Goal: Task Accomplishment & Management: Complete application form

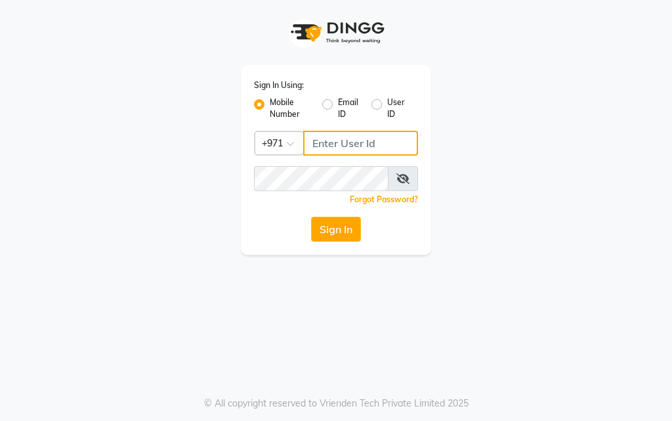
click at [356, 144] on input "Username" at bounding box center [360, 143] width 115 height 25
type input "554675862"
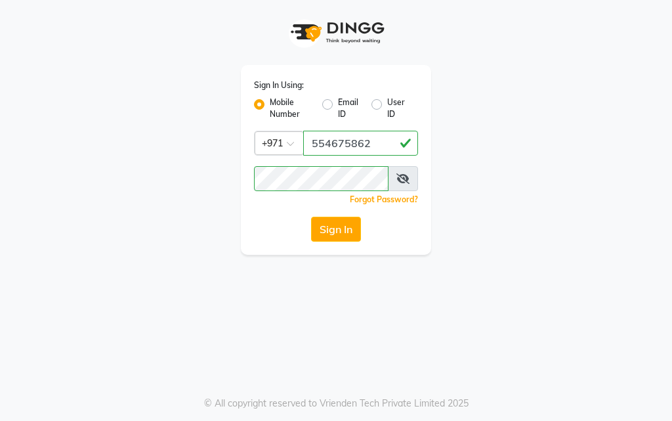
click at [403, 180] on icon at bounding box center [402, 178] width 13 height 10
click at [341, 224] on button "Sign In" at bounding box center [336, 229] width 50 height 25
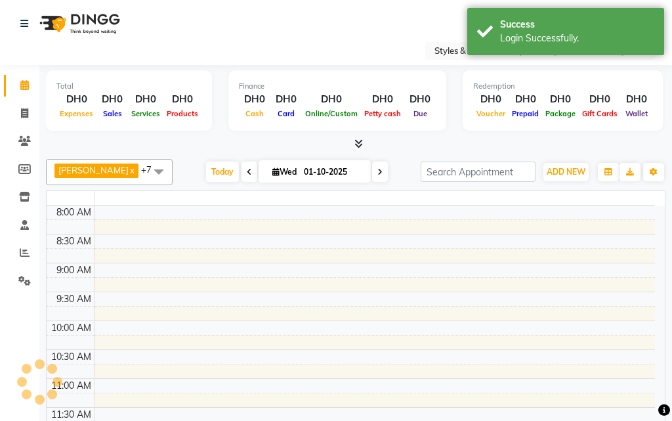
select select "en"
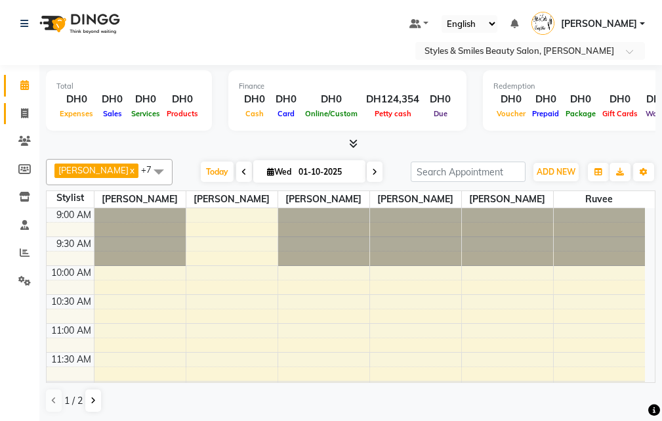
click at [18, 122] on link "Invoice" at bounding box center [19, 114] width 31 height 22
select select "service"
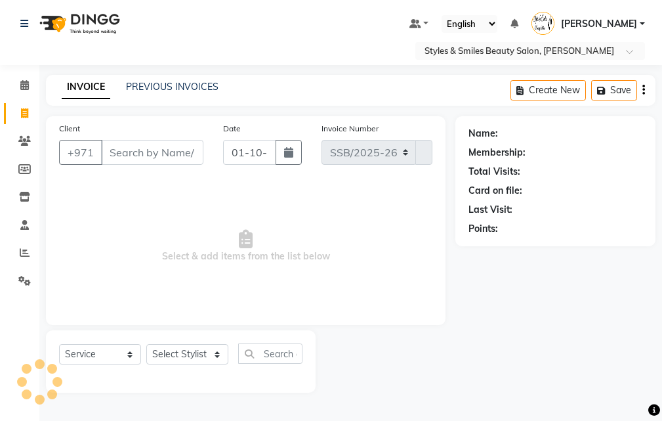
select select "4038"
type input "0369"
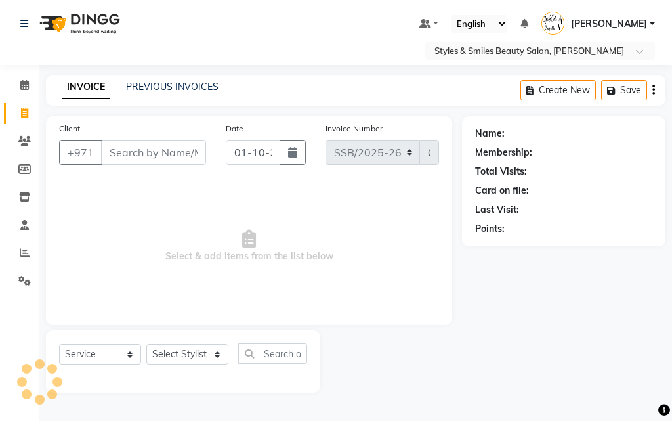
type input "w"
select select "product"
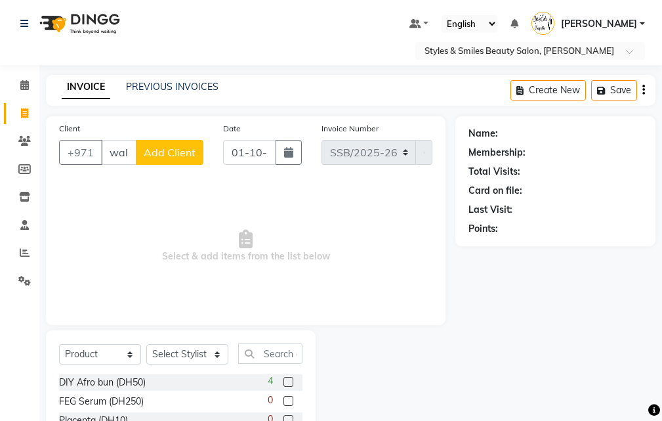
scroll to position [0, 3]
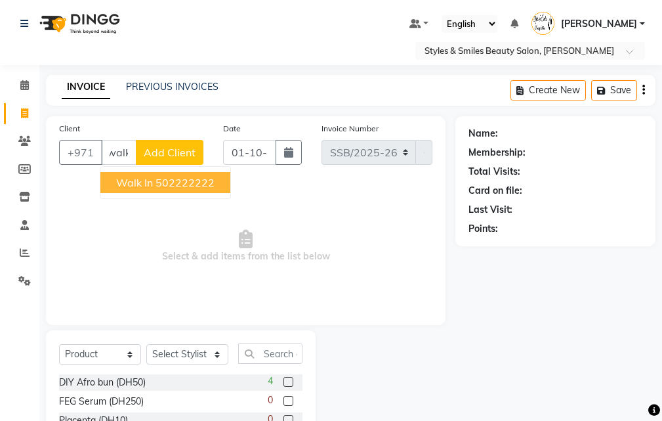
click at [169, 178] on ngb-highlight "502222222" at bounding box center [185, 182] width 59 height 13
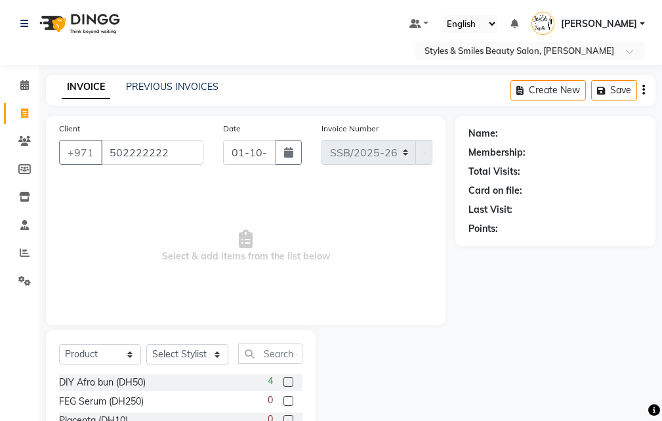
scroll to position [0, 0]
type input "502222222"
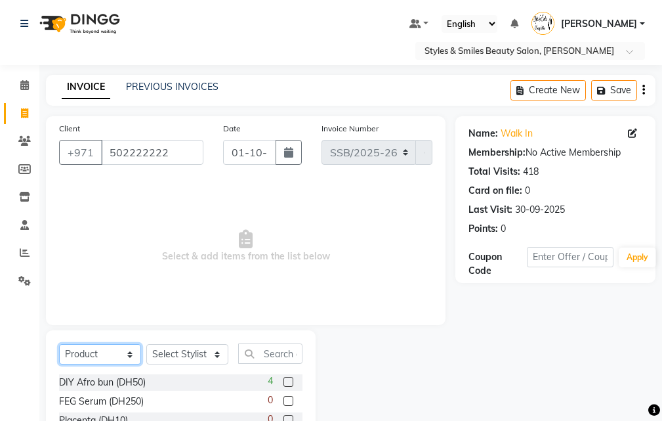
click at [93, 358] on select "Select Service Product Membership Package Voucher Prepaid Gift Card" at bounding box center [100, 354] width 82 height 20
select select "service"
click at [59, 344] on select "Select Service Product Membership Package Voucher Prepaid Gift Card" at bounding box center [100, 354] width 82 height 20
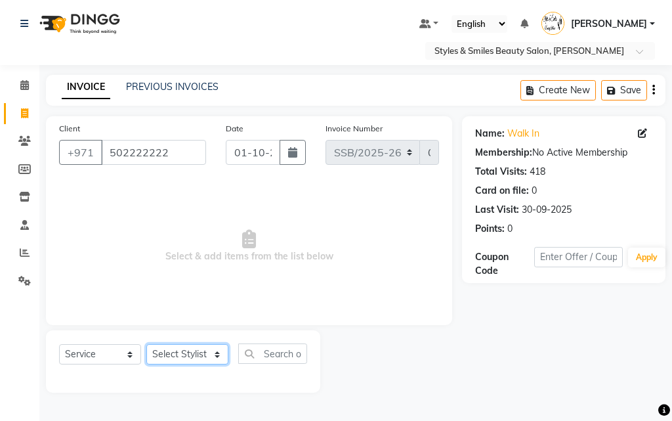
click at [182, 350] on select "Select Stylist [PERSON_NAME] [PERSON_NAME] Kiran [PERSON_NAME] [PERSON_NAME] [P…" at bounding box center [187, 354] width 82 height 20
select select "90744"
click at [146, 344] on select "Select Stylist [PERSON_NAME] [PERSON_NAME] Kiran [PERSON_NAME] [PERSON_NAME] [P…" at bounding box center [187, 354] width 82 height 20
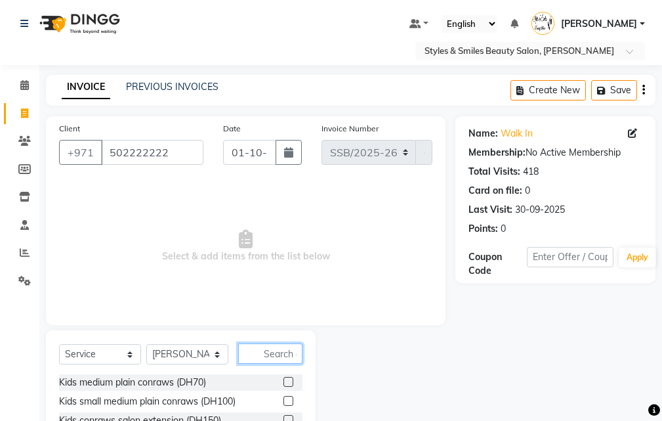
click at [266, 350] on input "text" at bounding box center [270, 353] width 64 height 20
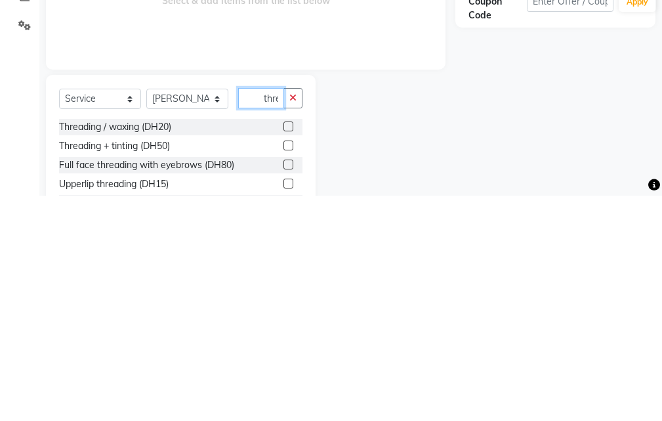
scroll to position [0, 1]
type input "thre"
click at [289, 352] on label at bounding box center [288, 351] width 10 height 10
click at [289, 352] on input "checkbox" at bounding box center [287, 352] width 9 height 9
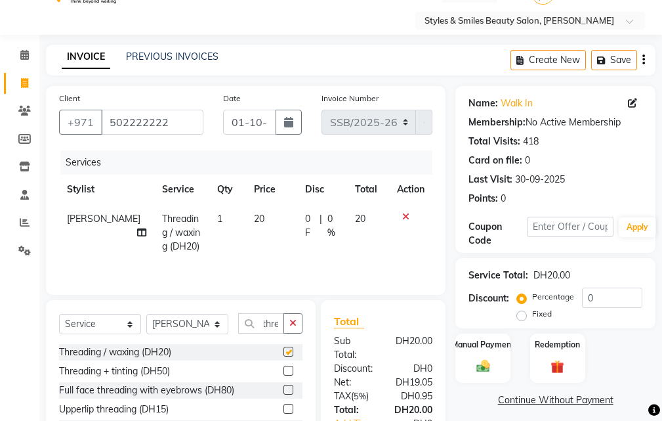
scroll to position [0, 0]
click at [289, 352] on label at bounding box center [288, 351] width 10 height 10
click at [289, 352] on input "checkbox" at bounding box center [287, 352] width 9 height 9
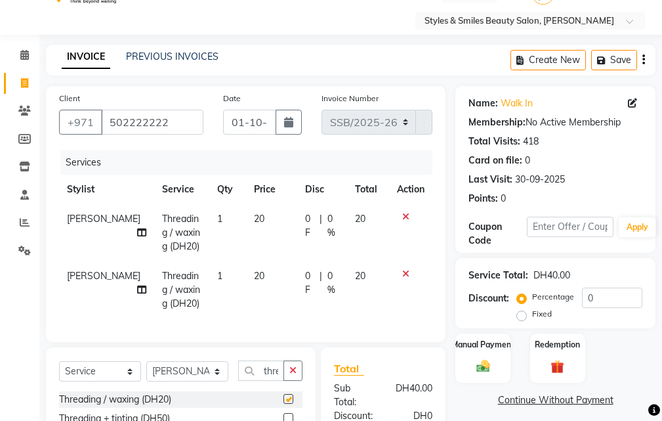
checkbox input "false"
click at [185, 381] on select "Select Stylist [PERSON_NAME] [PERSON_NAME] Kiran [PERSON_NAME] [PERSON_NAME] [P…" at bounding box center [187, 371] width 82 height 20
select select "37328"
click at [146, 371] on select "Select Stylist [PERSON_NAME] [PERSON_NAME] Kiran [PERSON_NAME] [PERSON_NAME] [P…" at bounding box center [187, 371] width 82 height 20
click at [264, 380] on input "thre" at bounding box center [261, 370] width 46 height 20
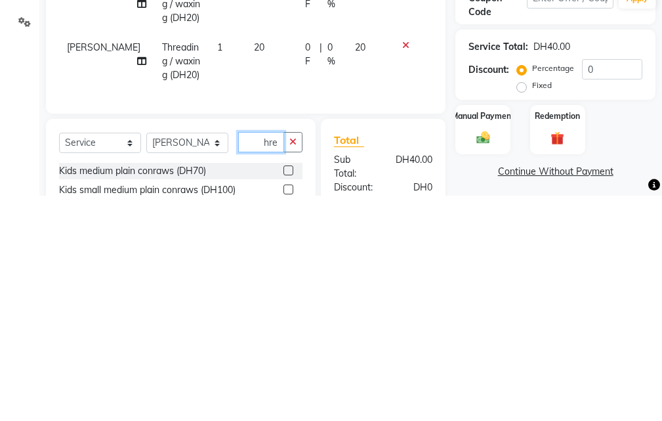
scroll to position [87, 0]
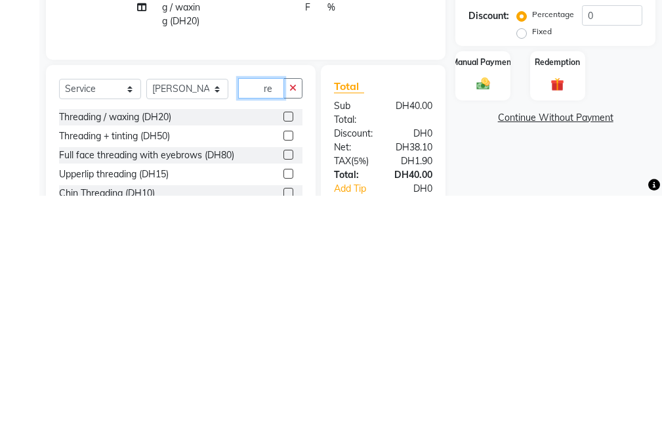
type input "e"
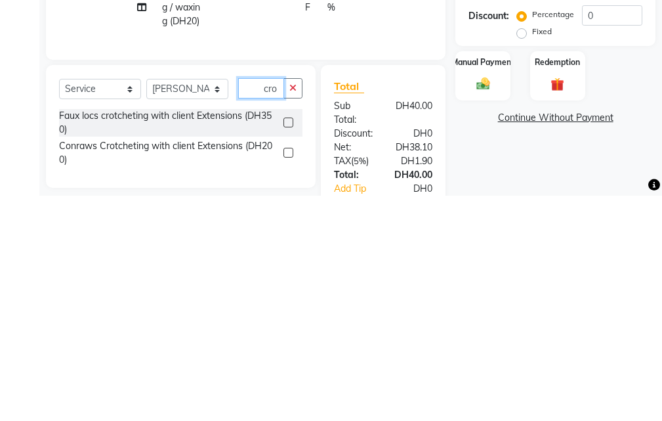
type input "cro"
click at [289, 383] on label at bounding box center [288, 378] width 10 height 10
click at [289, 383] on input "checkbox" at bounding box center [287, 378] width 9 height 9
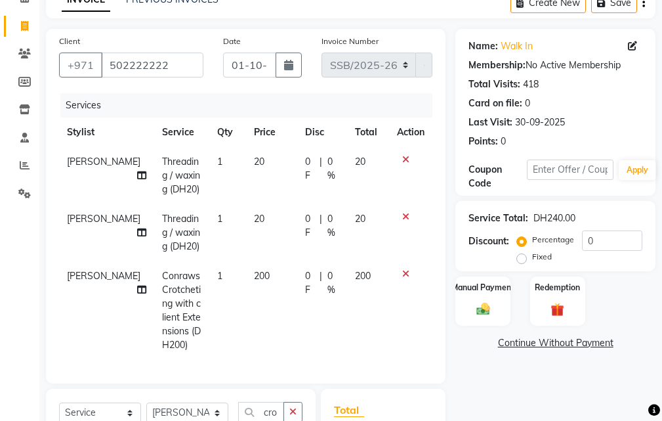
checkbox input "false"
click at [254, 272] on span "200" at bounding box center [262, 276] width 16 height 12
select select "37328"
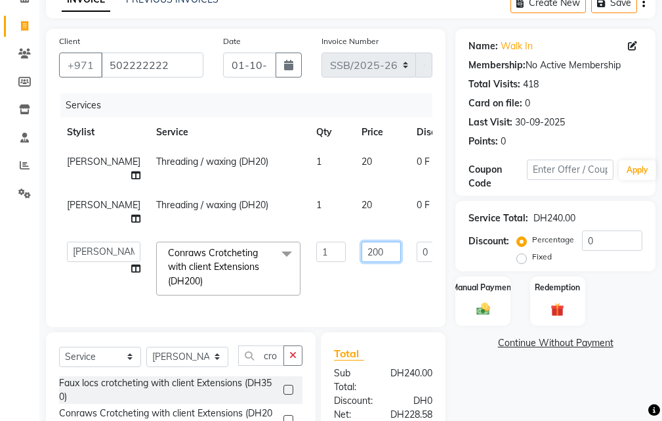
click at [362, 250] on input "200" at bounding box center [381, 251] width 39 height 20
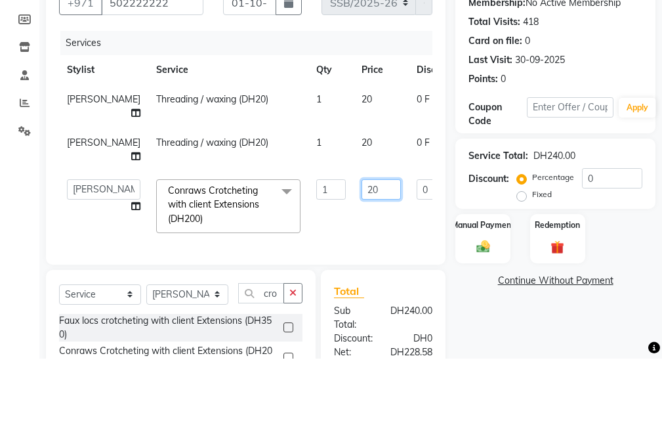
type input "250"
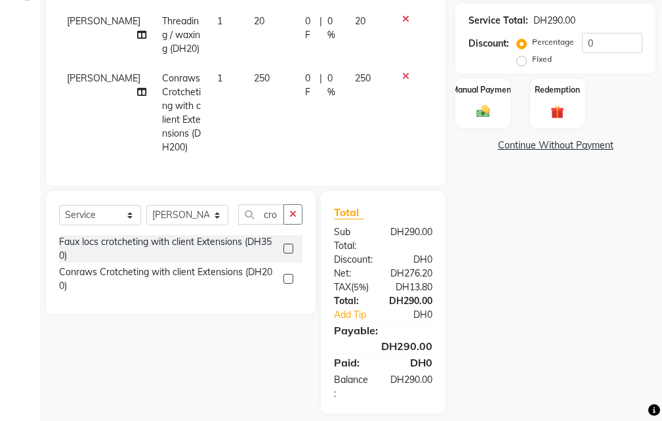
scroll to position [288, 0]
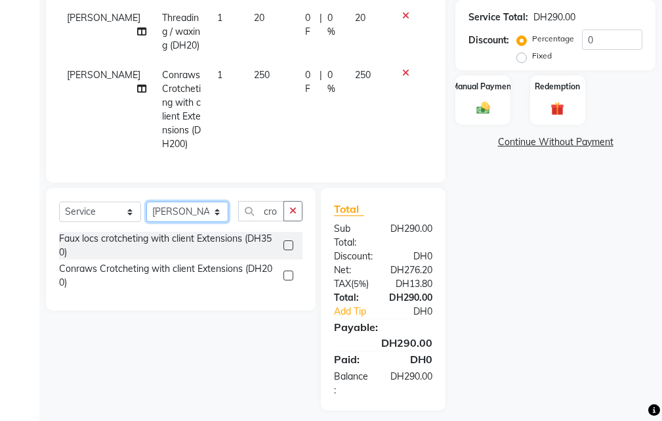
click at [187, 220] on select "Select Stylist [PERSON_NAME] [PERSON_NAME] Kiran [PERSON_NAME] [PERSON_NAME] [P…" at bounding box center [187, 211] width 82 height 20
select select "20463"
click at [146, 211] on select "Select Stylist [PERSON_NAME] [PERSON_NAME] Kiran [PERSON_NAME] [PERSON_NAME] [P…" at bounding box center [187, 211] width 82 height 20
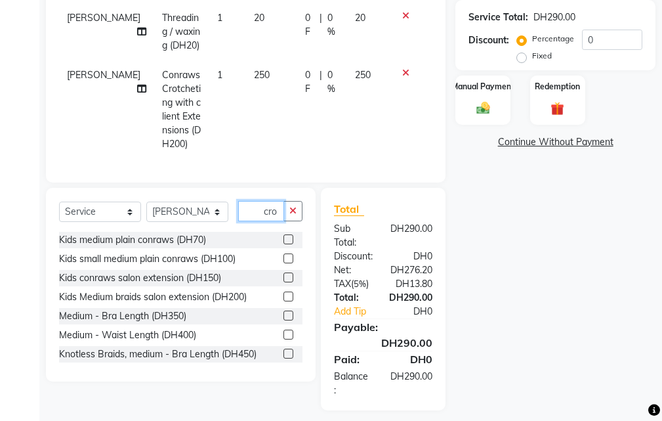
click at [265, 221] on input "cro" at bounding box center [261, 211] width 46 height 20
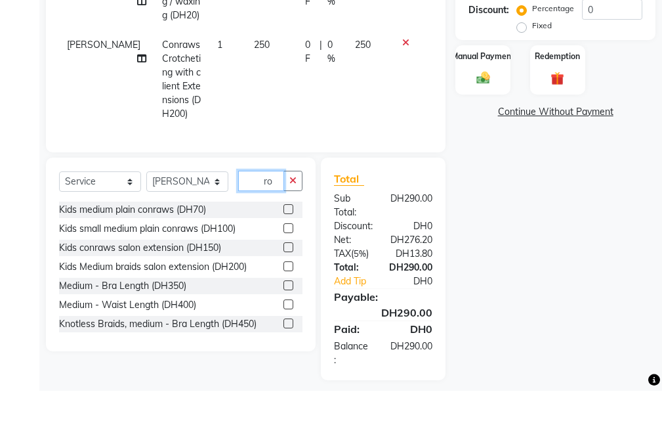
type input "o"
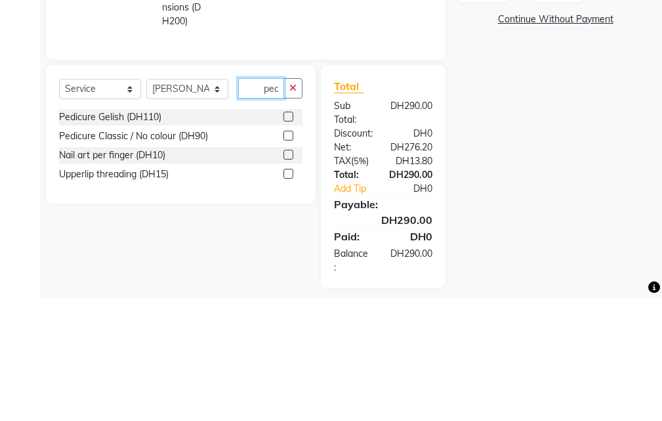
scroll to position [0, 1]
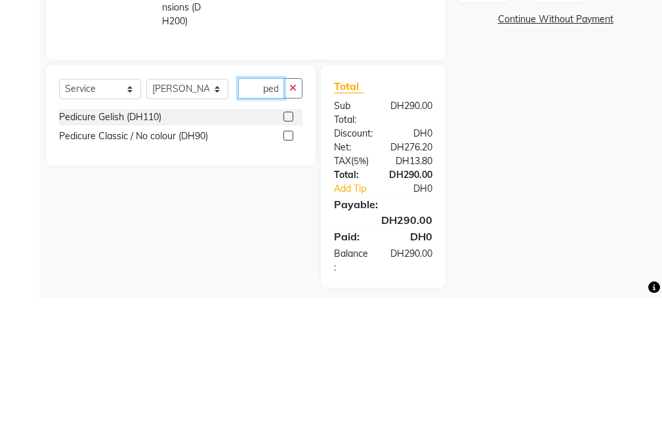
type input "ped"
click at [289, 244] on label at bounding box center [288, 239] width 10 height 10
click at [289, 244] on input "checkbox" at bounding box center [287, 240] width 9 height 9
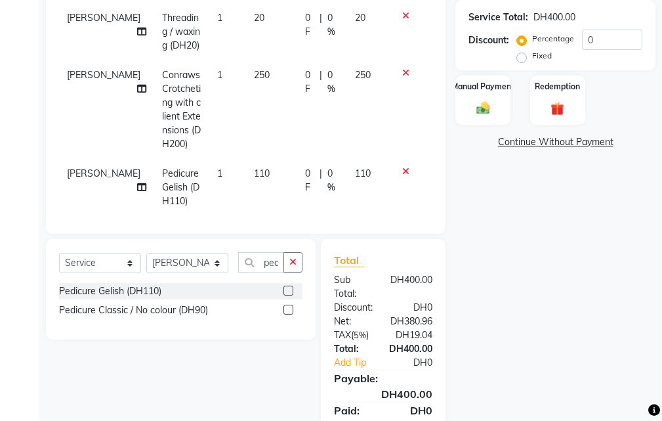
checkbox input "false"
click at [252, 263] on input "ped" at bounding box center [261, 262] width 46 height 20
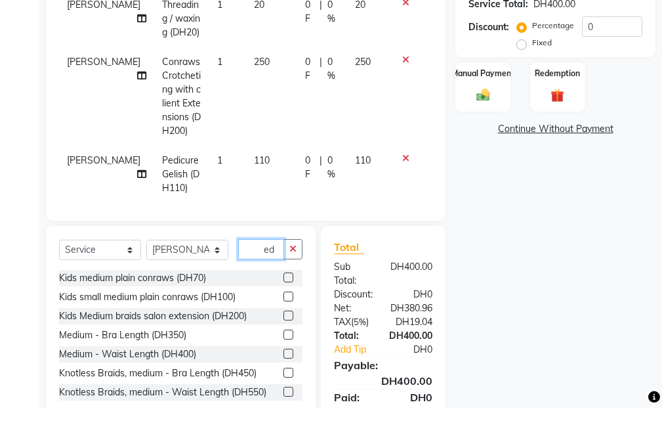
type input "d"
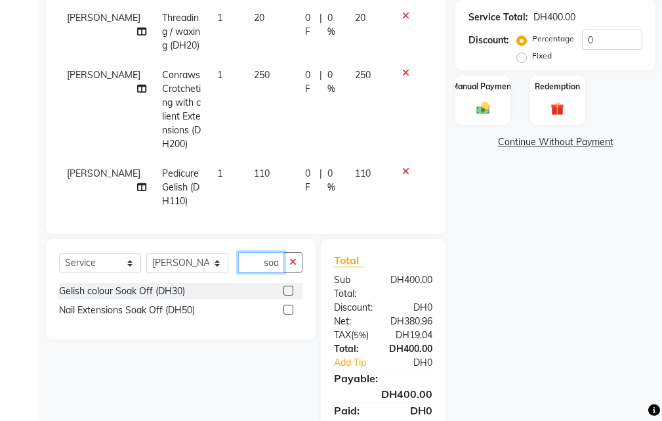
type input "soa"
click at [289, 291] on label at bounding box center [288, 290] width 10 height 10
click at [289, 291] on input "checkbox" at bounding box center [287, 291] width 9 height 9
checkbox input "false"
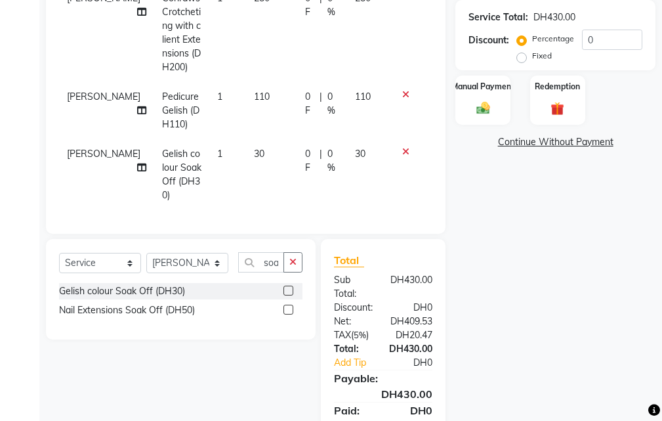
click at [254, 148] on span "30" at bounding box center [259, 154] width 10 height 12
select select "20463"
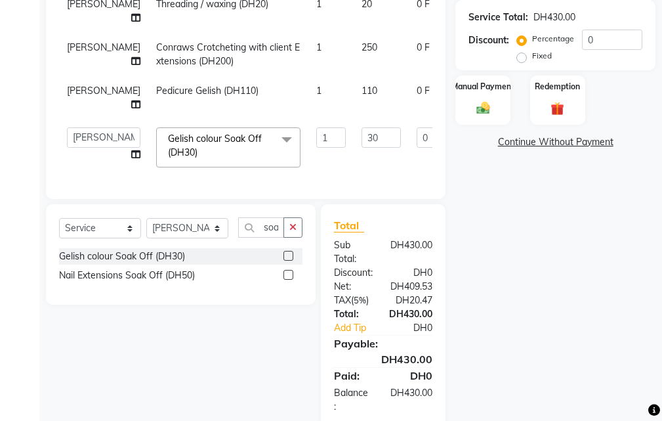
scroll to position [3, 0]
click at [362, 148] on input "30" at bounding box center [381, 137] width 39 height 20
type input "40"
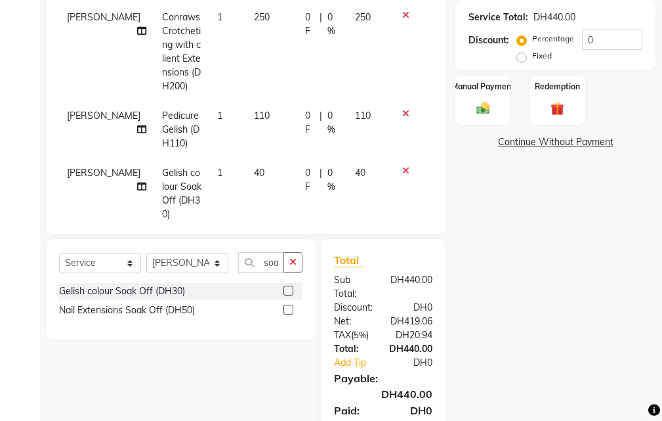
scroll to position [87, 0]
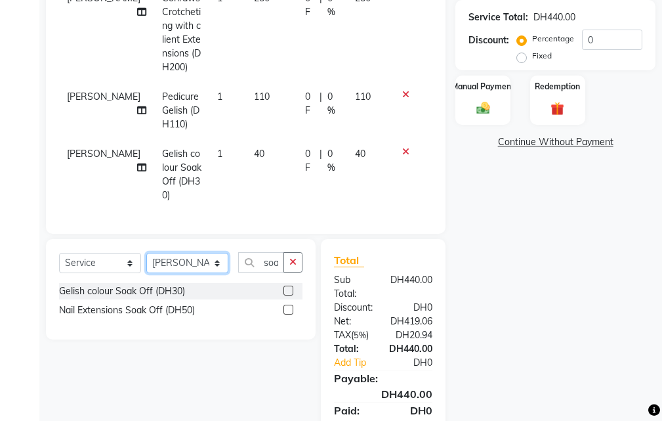
click at [188, 260] on select "Select Stylist [PERSON_NAME] [PERSON_NAME] Kiran [PERSON_NAME] [PERSON_NAME] [P…" at bounding box center [187, 263] width 82 height 20
select select "37328"
click at [146, 253] on select "Select Stylist [PERSON_NAME] [PERSON_NAME] Kiran [PERSON_NAME] [PERSON_NAME] [P…" at bounding box center [187, 263] width 82 height 20
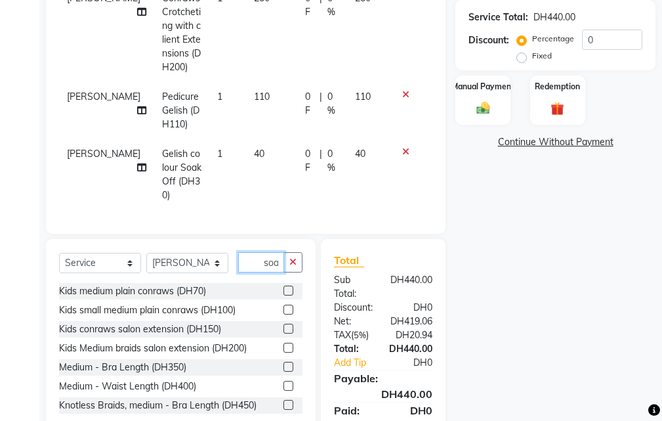
click at [250, 266] on input "soa" at bounding box center [261, 262] width 46 height 20
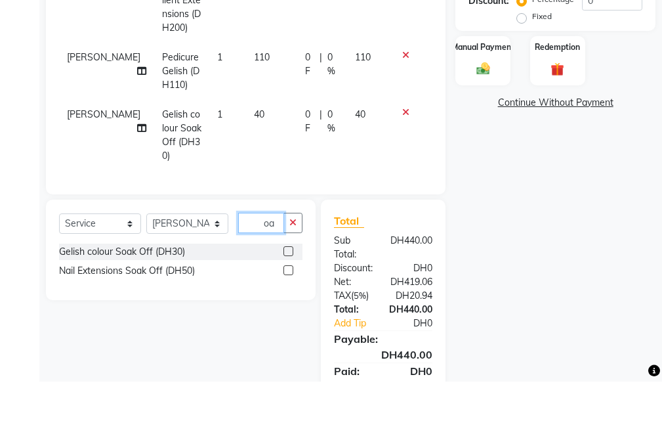
type input "a"
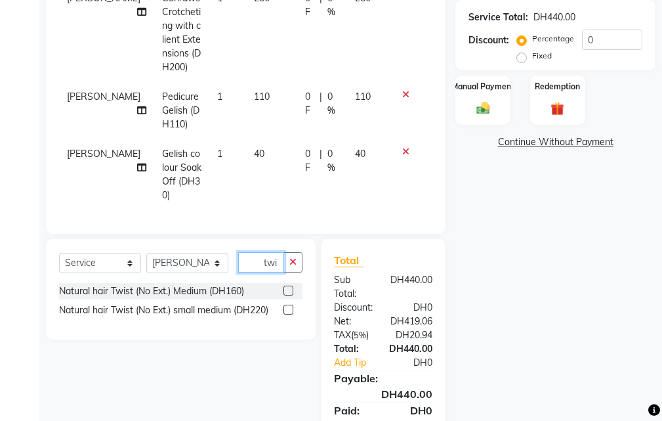
type input "twi"
click at [285, 290] on label at bounding box center [288, 290] width 10 height 10
click at [285, 290] on input "checkbox" at bounding box center [287, 291] width 9 height 9
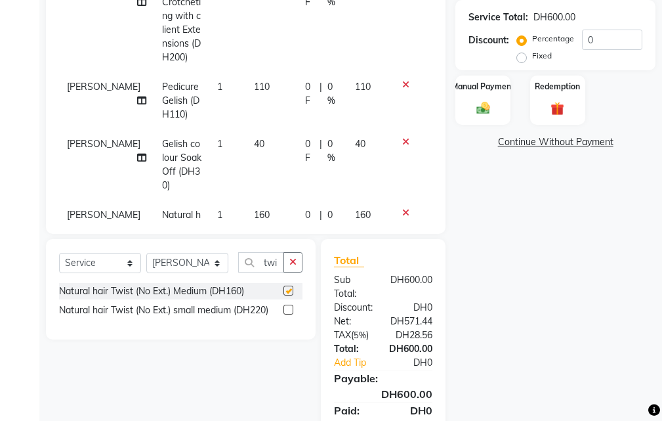
checkbox input "false"
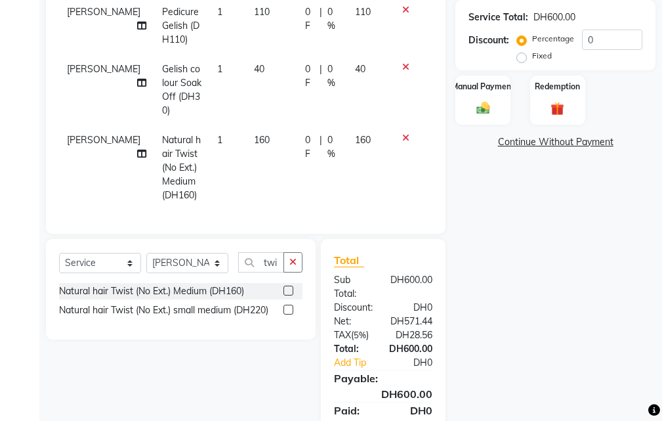
click at [254, 134] on span "160" at bounding box center [262, 140] width 16 height 12
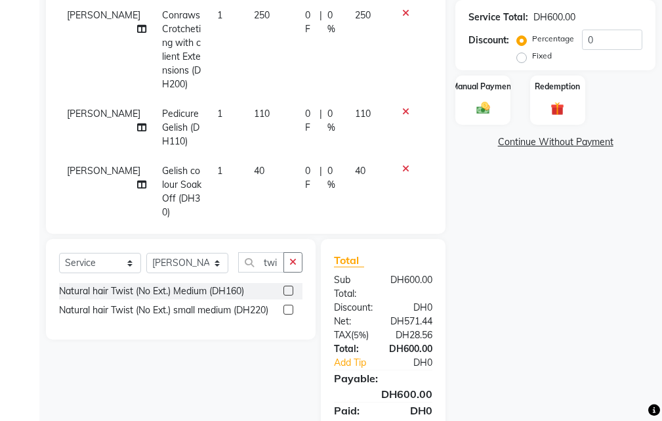
select select "37328"
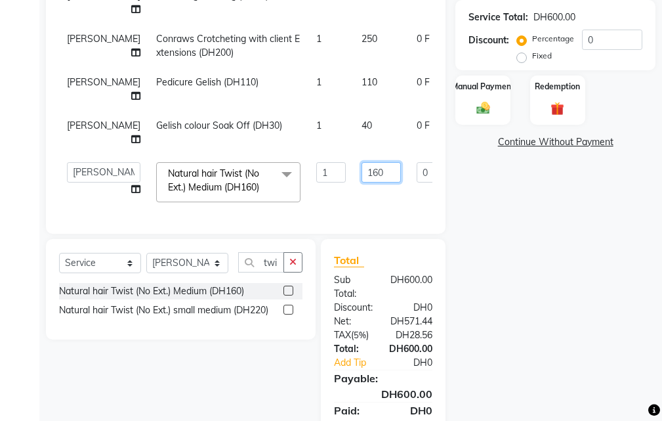
click at [362, 163] on input "160" at bounding box center [381, 172] width 39 height 20
type input "150"
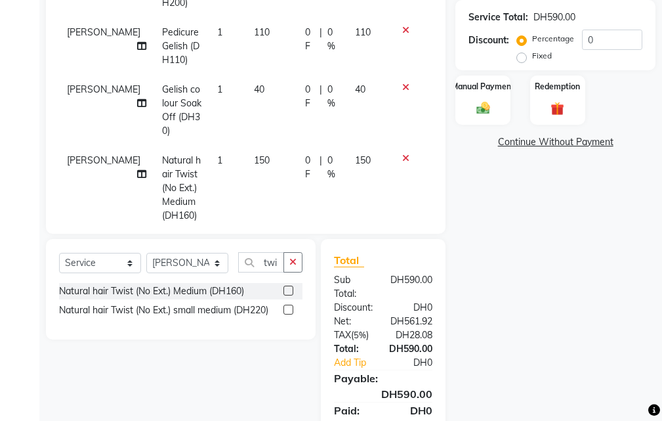
scroll to position [171, 0]
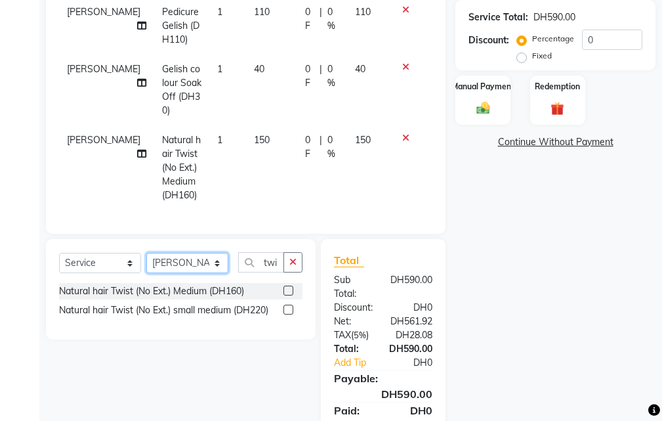
click at [177, 264] on select "Select Stylist [PERSON_NAME] [PERSON_NAME] Kiran [PERSON_NAME] [PERSON_NAME] [P…" at bounding box center [187, 263] width 82 height 20
click at [146, 253] on select "Select Stylist [PERSON_NAME] [PERSON_NAME] Kiran [PERSON_NAME] [PERSON_NAME] [P…" at bounding box center [187, 263] width 82 height 20
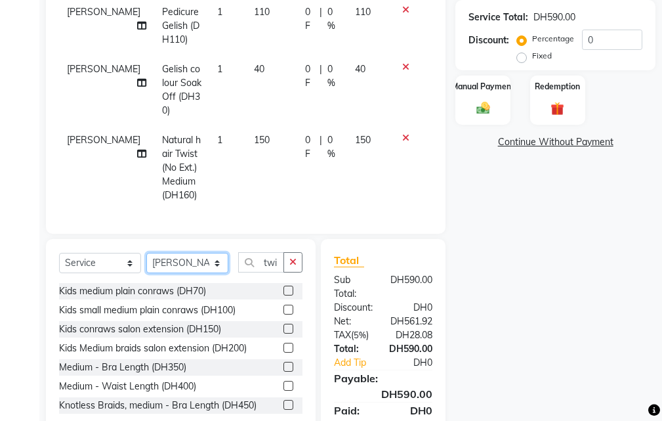
click at [188, 264] on select "Select Stylist [PERSON_NAME] [PERSON_NAME] Kiran [PERSON_NAME] [PERSON_NAME] [P…" at bounding box center [187, 263] width 82 height 20
select select "41788"
click at [146, 253] on select "Select Stylist [PERSON_NAME] [PERSON_NAME] Kiran [PERSON_NAME] [PERSON_NAME] [P…" at bounding box center [187, 263] width 82 height 20
click at [252, 259] on input "twi" at bounding box center [261, 262] width 46 height 20
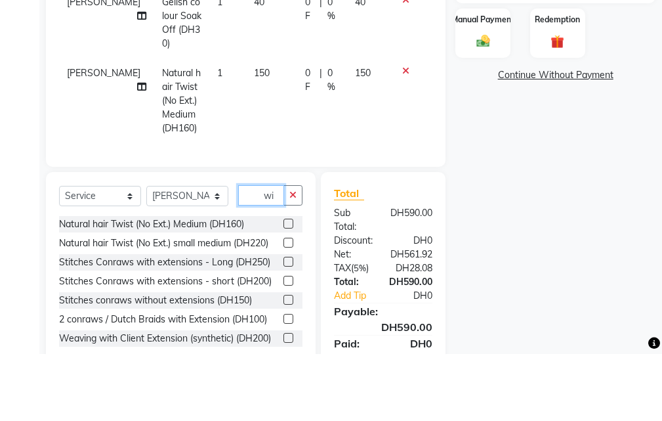
type input "i"
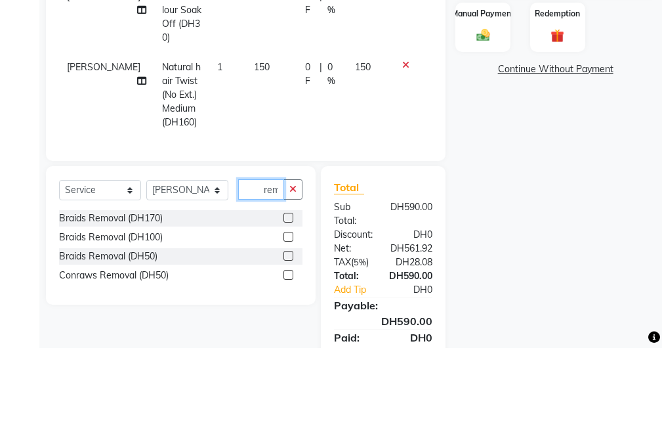
scroll to position [0, 1]
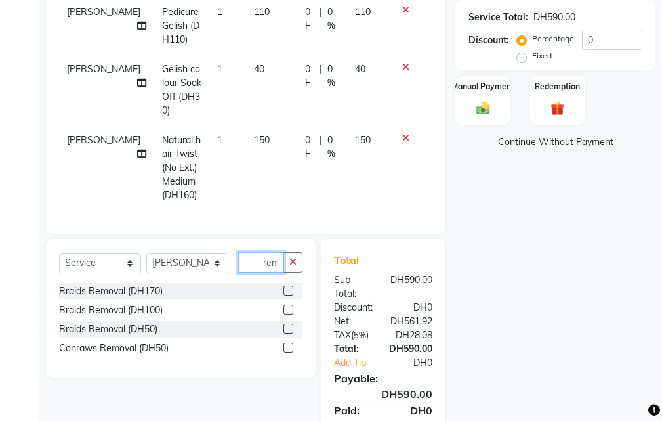
type input "rem"
click at [289, 329] on label at bounding box center [288, 328] width 10 height 10
click at [289, 329] on input "checkbox" at bounding box center [287, 329] width 9 height 9
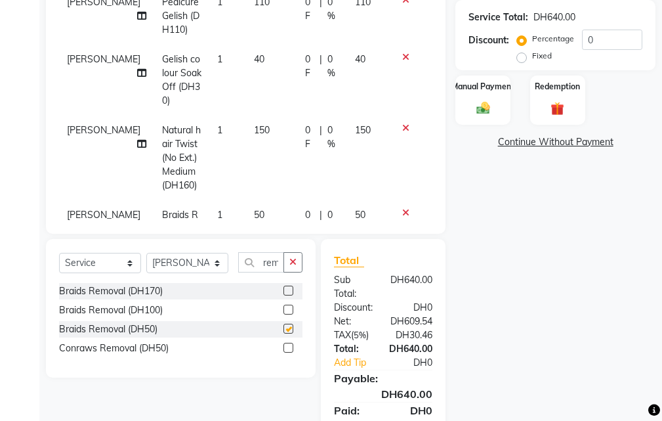
scroll to position [0, 0]
checkbox input "false"
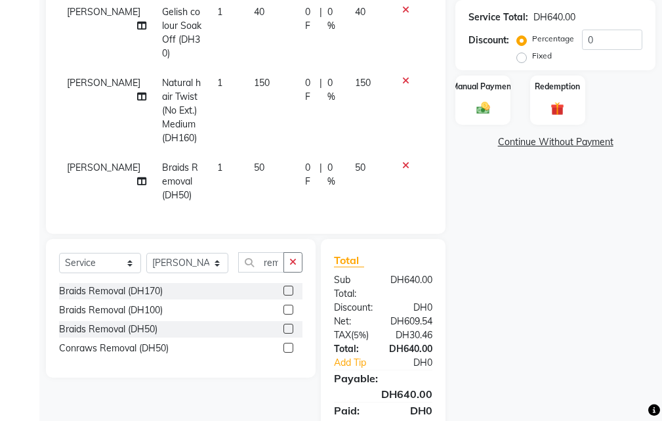
click at [254, 161] on span "50" at bounding box center [259, 167] width 10 height 12
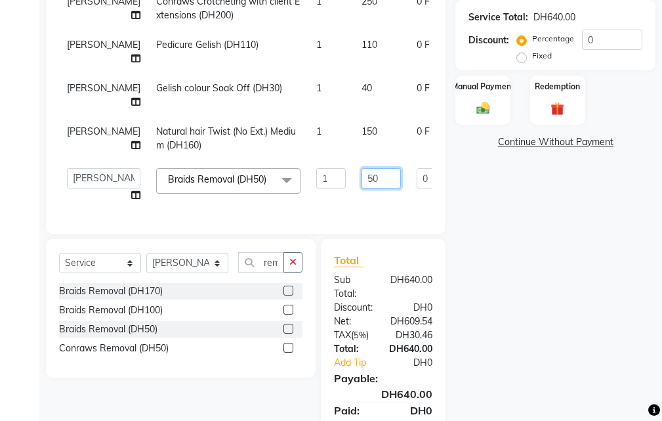
click at [362, 168] on input "50" at bounding box center [381, 178] width 39 height 20
type input "5"
type input "70"
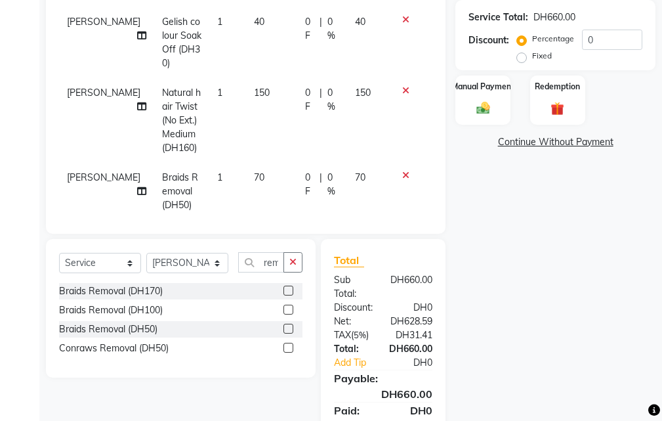
scroll to position [228, 0]
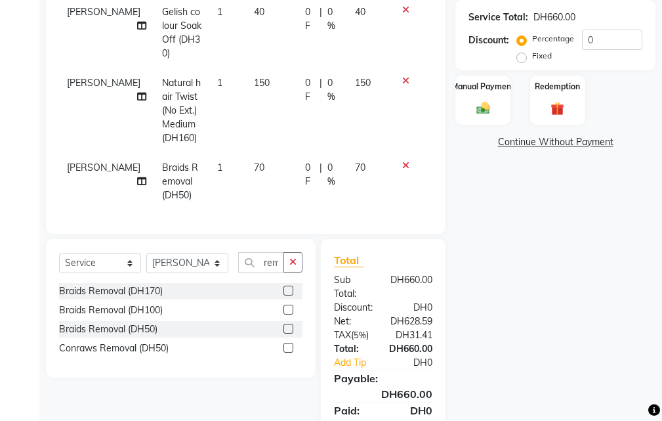
click at [137, 177] on icon at bounding box center [141, 181] width 9 height 9
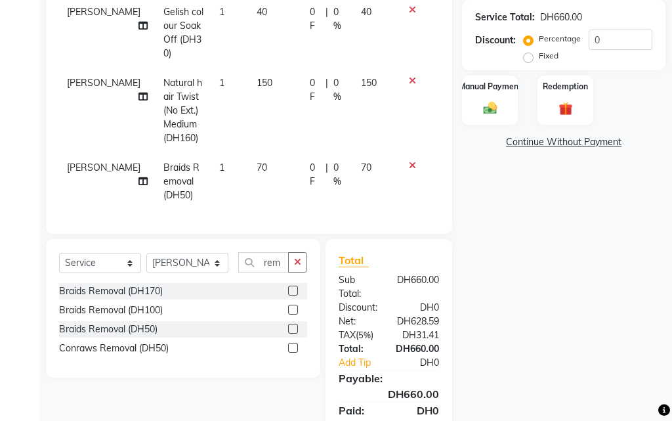
select select "41788"
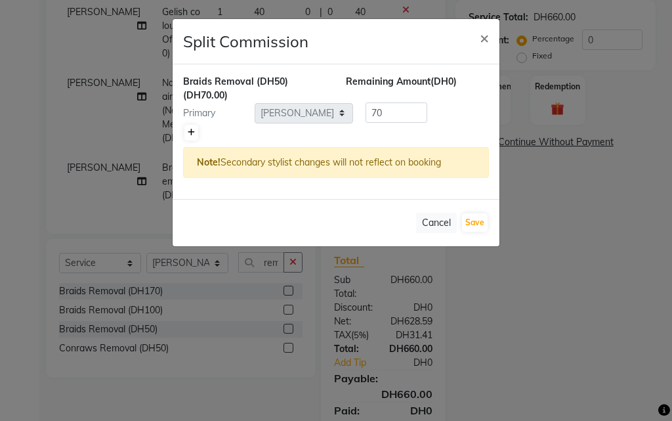
click at [191, 132] on icon at bounding box center [191, 133] width 7 height 8
type input "35"
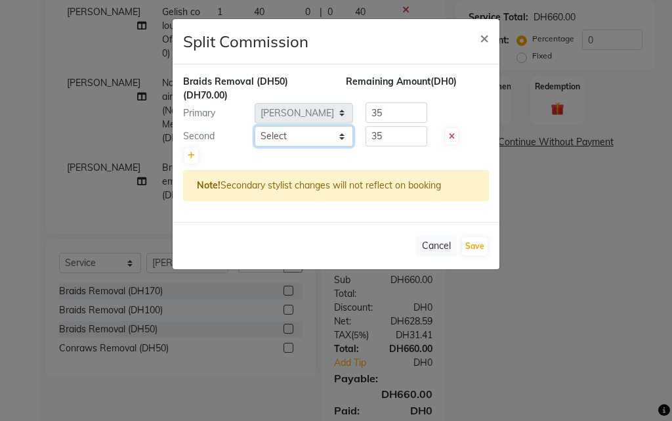
click at [259, 136] on select "Select [PERSON_NAME] [PERSON_NAME] Kiran [PERSON_NAME] [PERSON_NAME] [PERSON_NA…" at bounding box center [304, 136] width 98 height 20
select select "63278"
click at [255, 126] on select "Select [PERSON_NAME] [PERSON_NAME] Kiran [PERSON_NAME] [PERSON_NAME] [PERSON_NA…" at bounding box center [304, 136] width 98 height 20
click at [473, 245] on button "Save" at bounding box center [475, 246] width 26 height 18
select select "Select"
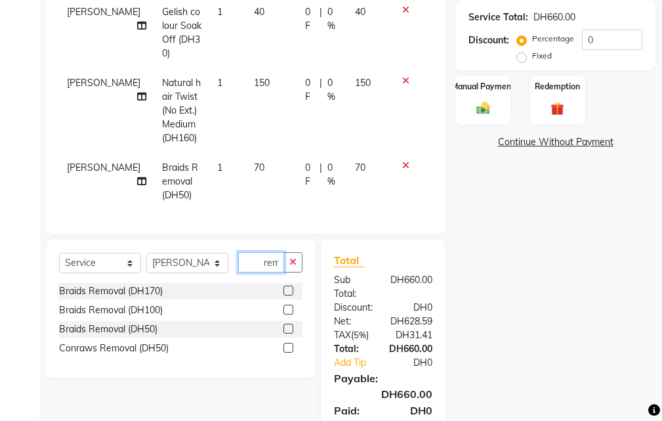
click at [266, 262] on input "rem" at bounding box center [261, 262] width 46 height 20
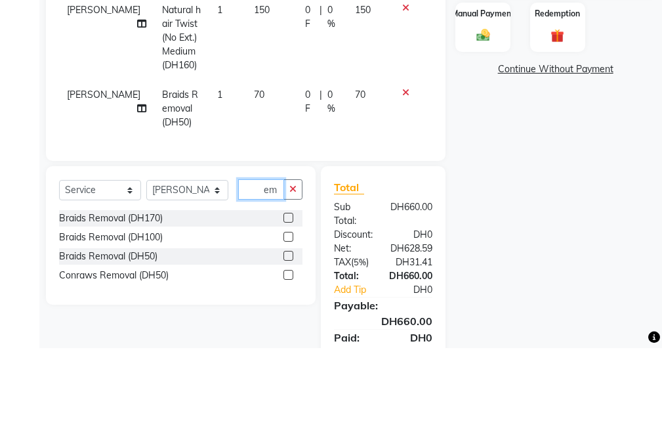
type input "m"
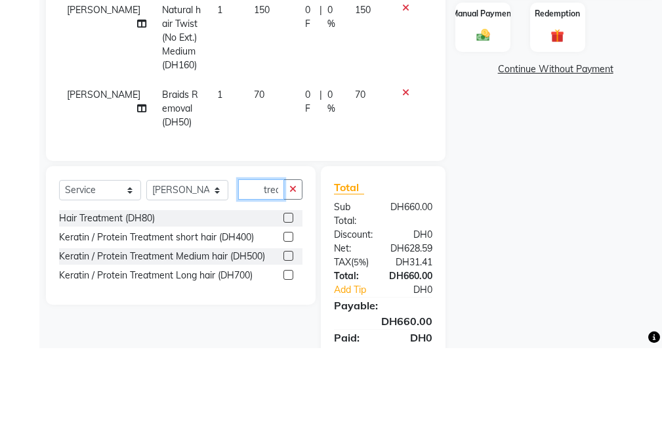
scroll to position [0, 1]
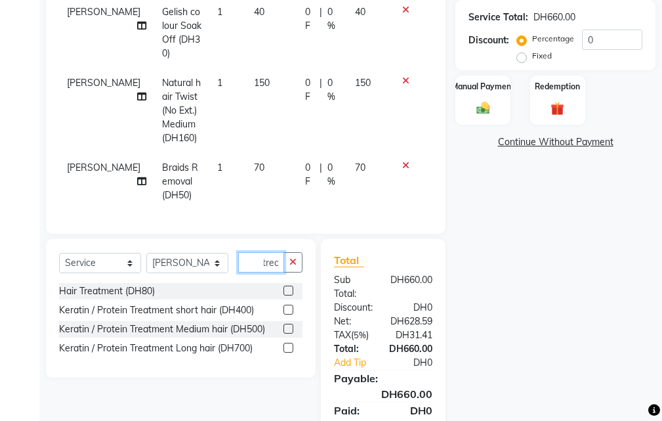
type input "trea"
click at [289, 291] on label at bounding box center [288, 290] width 10 height 10
click at [289, 291] on input "checkbox" at bounding box center [287, 291] width 9 height 9
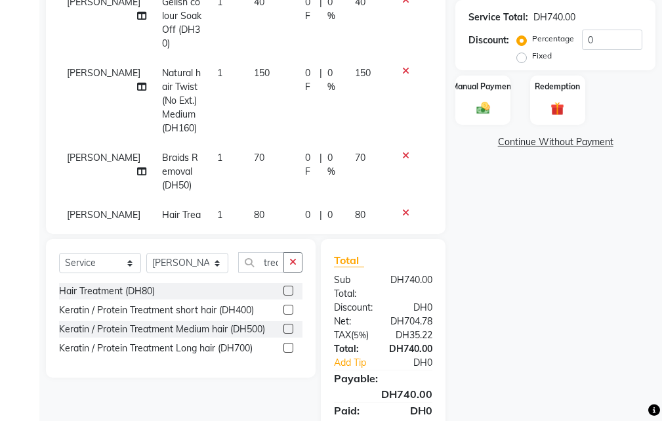
checkbox input "false"
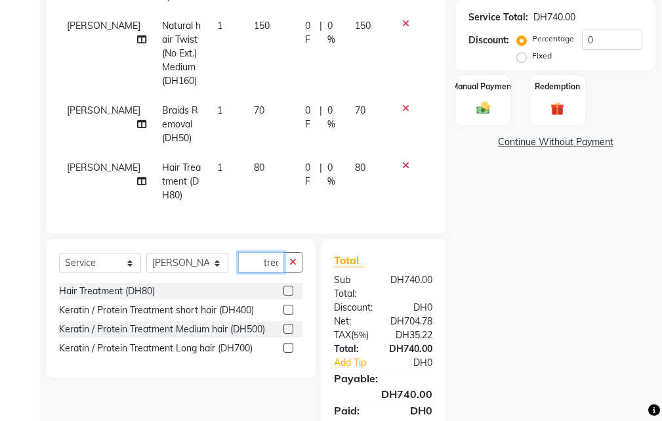
click at [249, 264] on input "trea" at bounding box center [261, 262] width 46 height 20
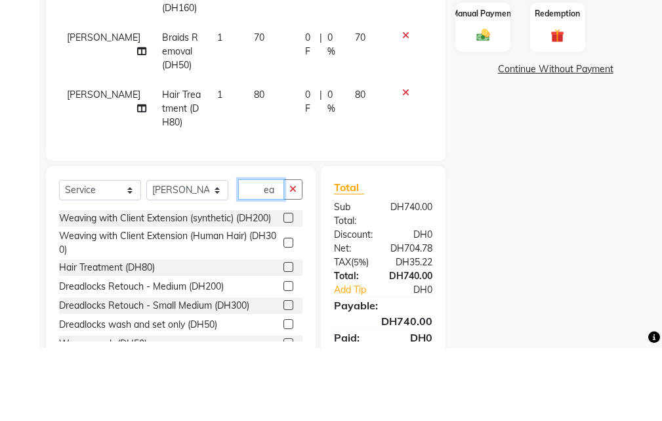
type input "a"
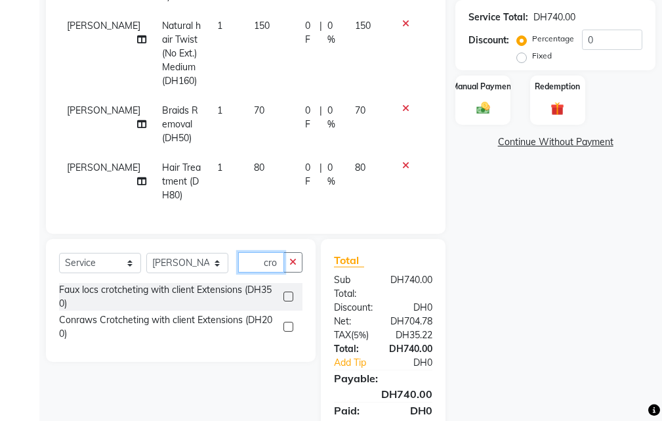
type input "cro"
click at [285, 323] on label at bounding box center [288, 327] width 10 height 10
click at [285, 323] on input "checkbox" at bounding box center [287, 327] width 9 height 9
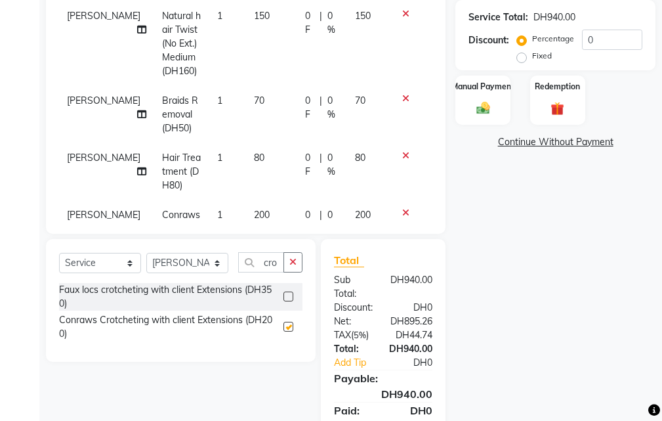
checkbox input "false"
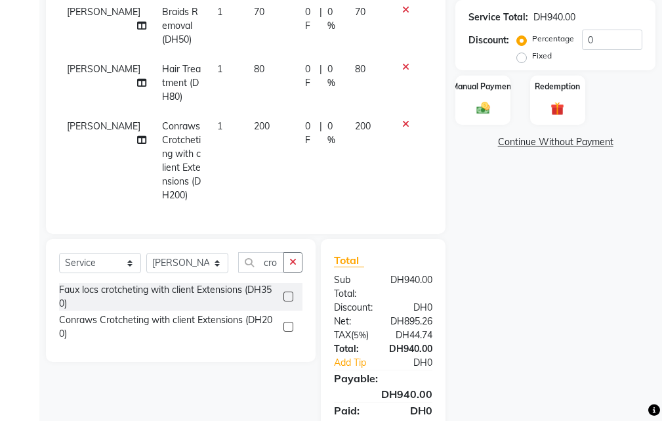
click at [254, 120] on span "200" at bounding box center [262, 126] width 16 height 12
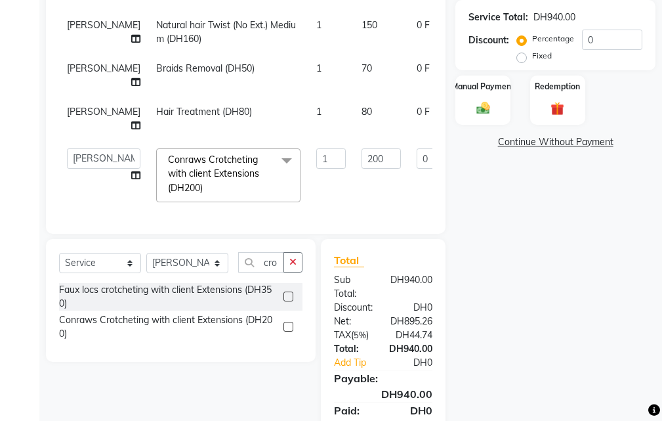
scroll to position [245, 0]
click at [362, 148] on input "200" at bounding box center [381, 158] width 39 height 20
type input "250"
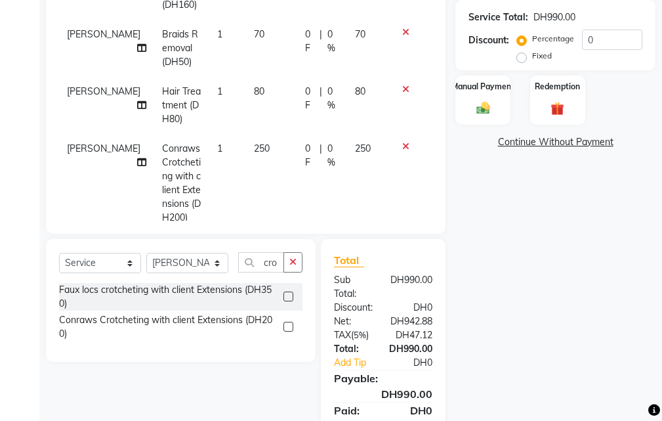
scroll to position [384, 0]
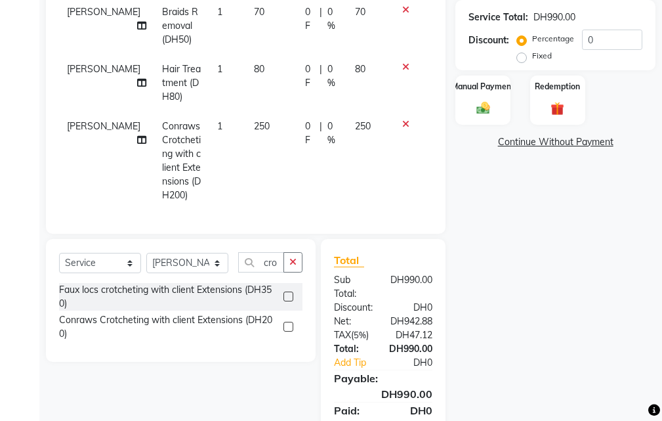
click at [137, 135] on icon at bounding box center [141, 139] width 9 height 9
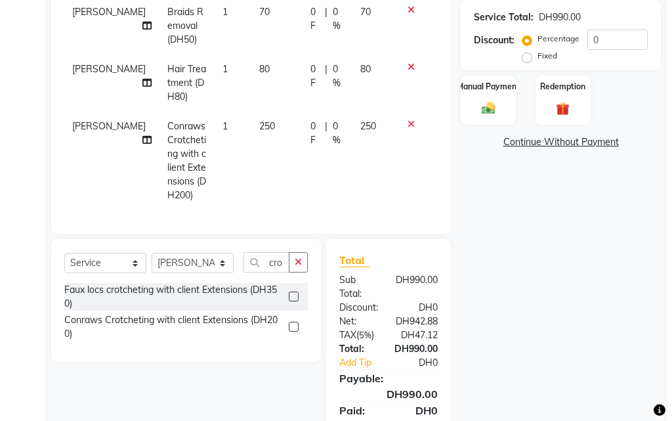
select select "41788"
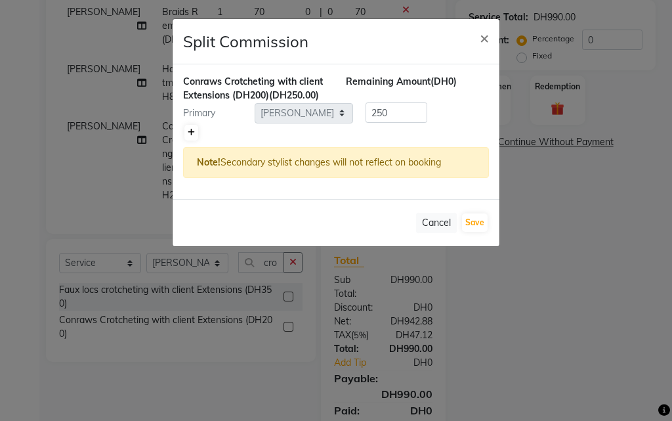
click at [188, 134] on icon at bounding box center [191, 133] width 7 height 8
type input "125"
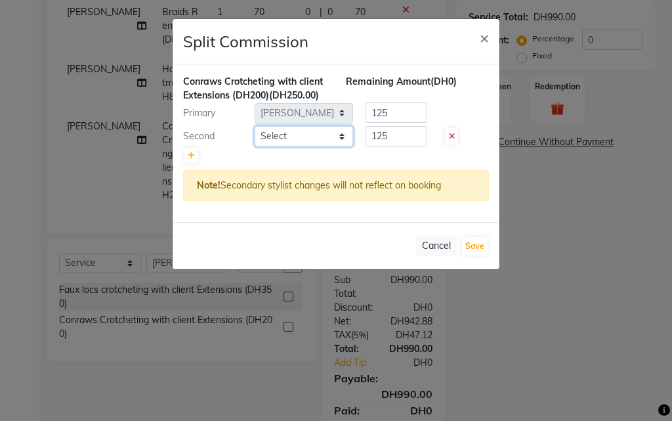
click at [263, 136] on select "Select [PERSON_NAME] [PERSON_NAME] Kiran [PERSON_NAME] [PERSON_NAME] [PERSON_NA…" at bounding box center [304, 136] width 98 height 20
select select "63278"
click at [255, 126] on select "Select [PERSON_NAME] [PERSON_NAME] Kiran [PERSON_NAME] [PERSON_NAME] [PERSON_NA…" at bounding box center [304, 136] width 98 height 20
click at [470, 246] on button "Save" at bounding box center [475, 246] width 26 height 18
select select "Select"
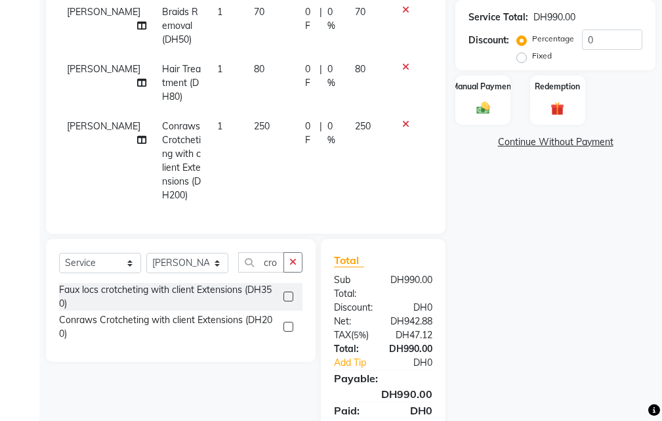
click at [137, 135] on icon at bounding box center [141, 139] width 9 height 9
select select "41788"
select select "63278"
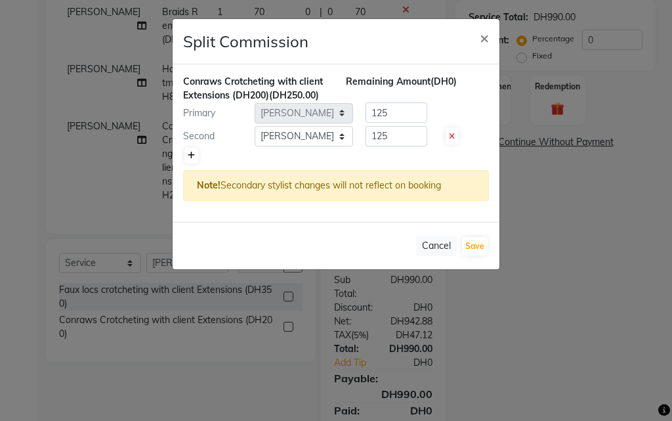
click at [190, 159] on icon at bounding box center [191, 156] width 7 height 8
type input "83.33"
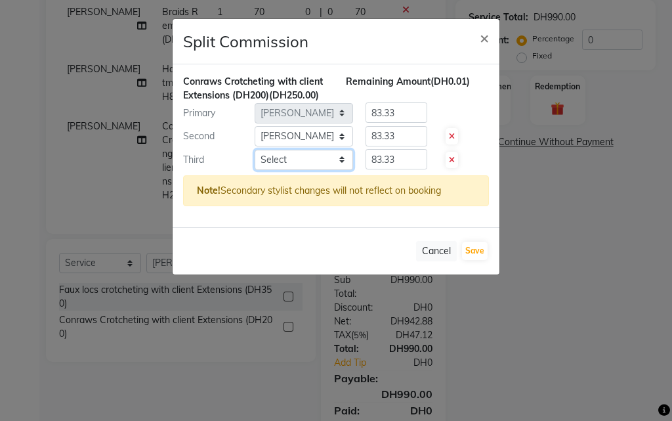
click at [278, 161] on select "Select [PERSON_NAME] [PERSON_NAME] Kiran [PERSON_NAME] [PERSON_NAME] [PERSON_NA…" at bounding box center [304, 160] width 98 height 20
select select "20463"
click at [255, 150] on select "Select [PERSON_NAME] [PERSON_NAME] Kiran [PERSON_NAME] [PERSON_NAME] [PERSON_NA…" at bounding box center [304, 160] width 98 height 20
click at [407, 157] on input "83.33" at bounding box center [396, 159] width 62 height 20
type input "80"
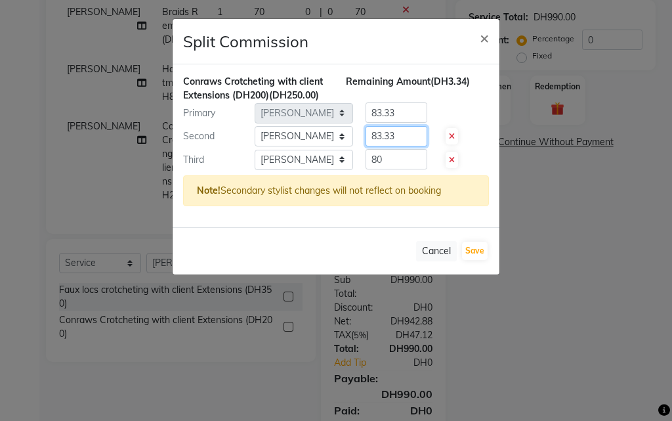
click at [397, 138] on input "83.33" at bounding box center [396, 136] width 62 height 20
type input "80"
click at [404, 112] on input "83.33" at bounding box center [396, 112] width 62 height 20
type input "8"
type input "90"
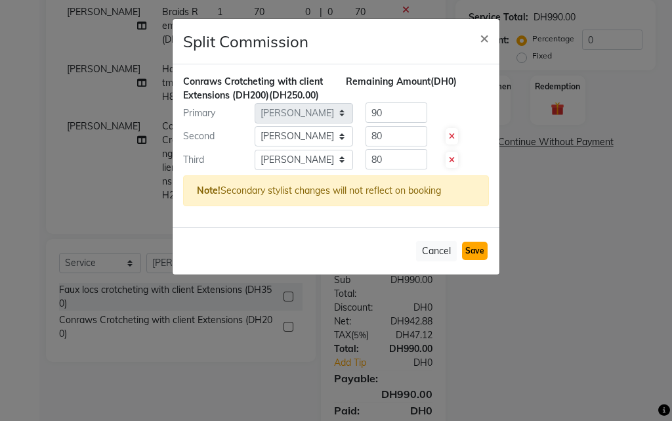
click at [474, 248] on button "Save" at bounding box center [475, 250] width 26 height 18
select select "Select"
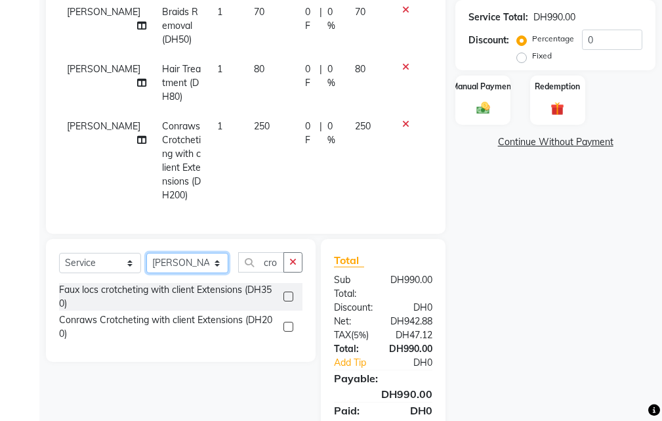
click at [181, 264] on select "Select Stylist [PERSON_NAME] [PERSON_NAME] Kiran [PERSON_NAME] [PERSON_NAME] [P…" at bounding box center [187, 263] width 82 height 20
select select "37328"
click at [146, 253] on select "Select Stylist [PERSON_NAME] [PERSON_NAME] Kiran [PERSON_NAME] [PERSON_NAME] [P…" at bounding box center [187, 263] width 82 height 20
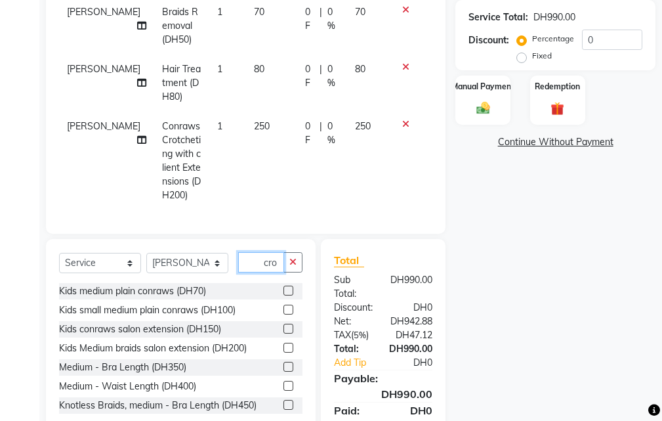
click at [266, 262] on input "cro" at bounding box center [261, 262] width 46 height 20
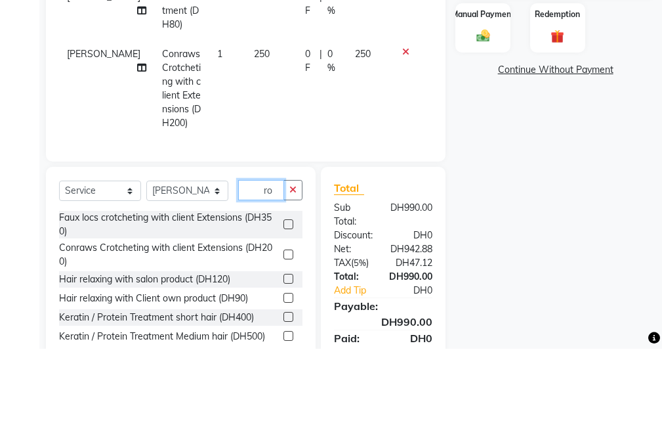
type input "o"
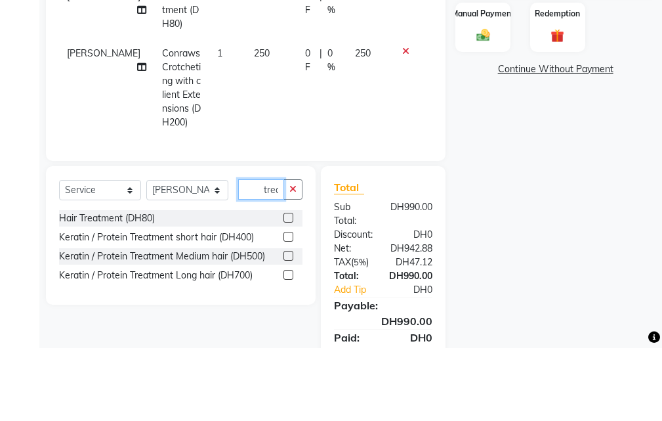
scroll to position [0, 1]
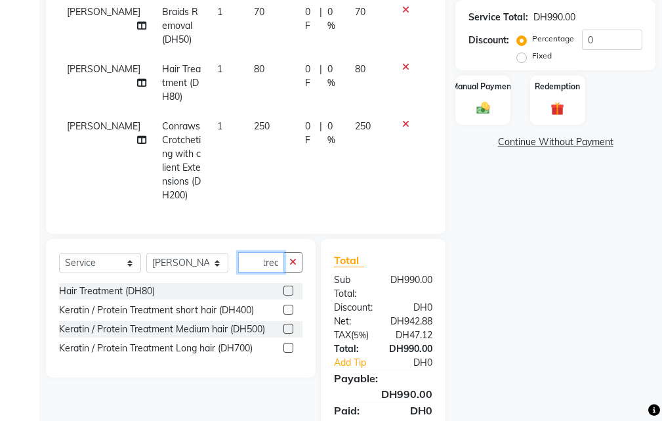
type input "trea"
click at [288, 290] on label at bounding box center [288, 290] width 10 height 10
click at [288, 290] on input "checkbox" at bounding box center [287, 291] width 9 height 9
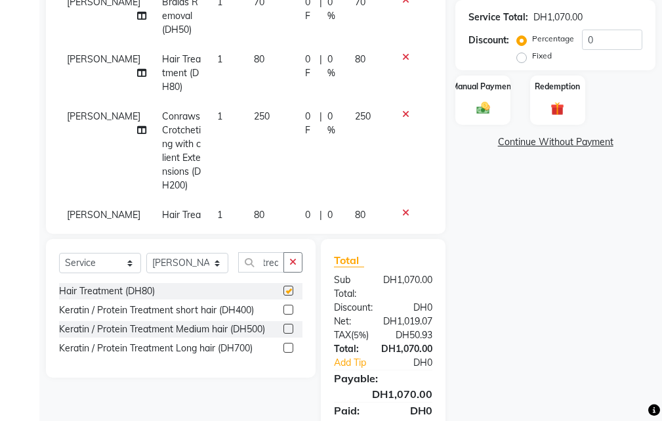
scroll to position [0, 0]
checkbox input "false"
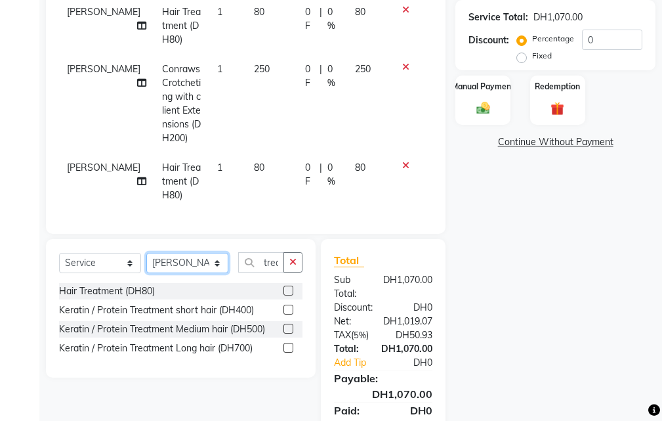
click at [178, 260] on select "Select Stylist [PERSON_NAME] [PERSON_NAME] Kiran [PERSON_NAME] [PERSON_NAME] [P…" at bounding box center [187, 263] width 82 height 20
select select "90744"
click at [146, 253] on select "Select Stylist [PERSON_NAME] [PERSON_NAME] Kiran [PERSON_NAME] [PERSON_NAME] [P…" at bounding box center [187, 263] width 82 height 20
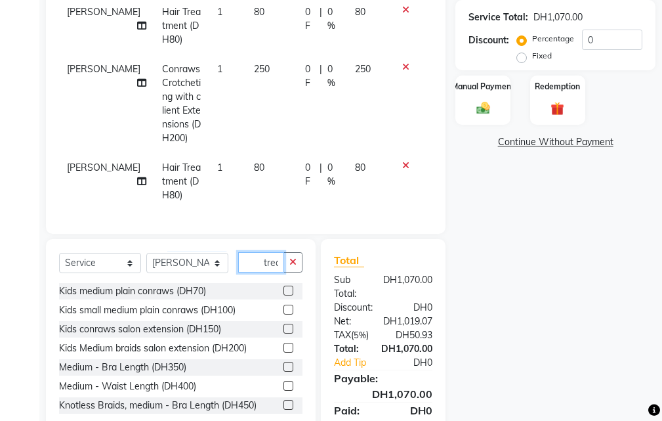
click at [247, 266] on input "trea" at bounding box center [261, 262] width 46 height 20
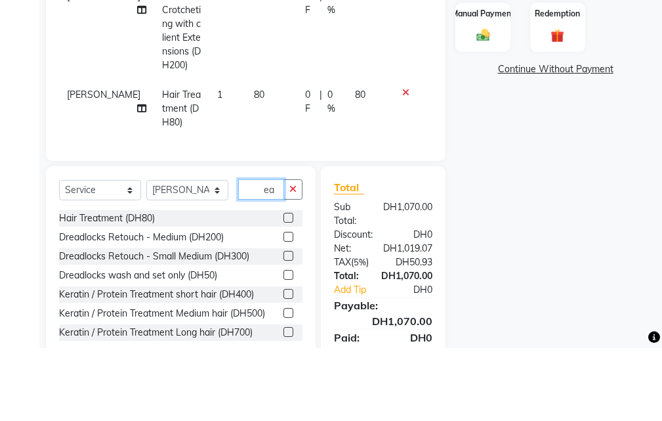
type input "a"
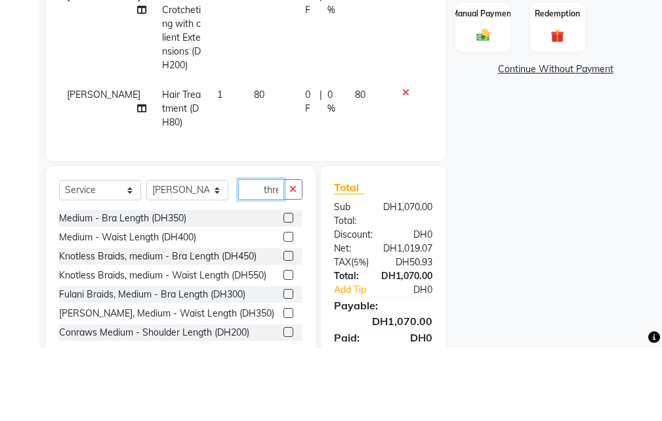
scroll to position [0, 1]
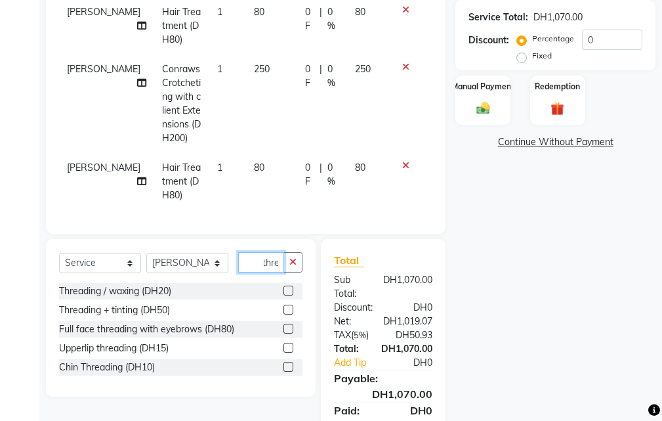
type input "thre"
click at [285, 287] on label at bounding box center [288, 290] width 10 height 10
click at [285, 287] on input "checkbox" at bounding box center [287, 291] width 9 height 9
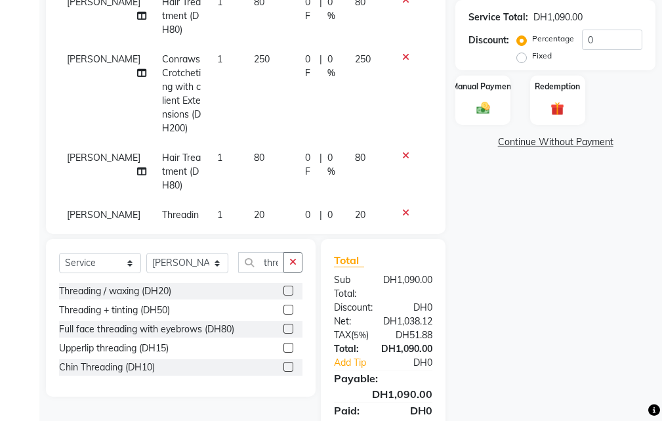
checkbox input "false"
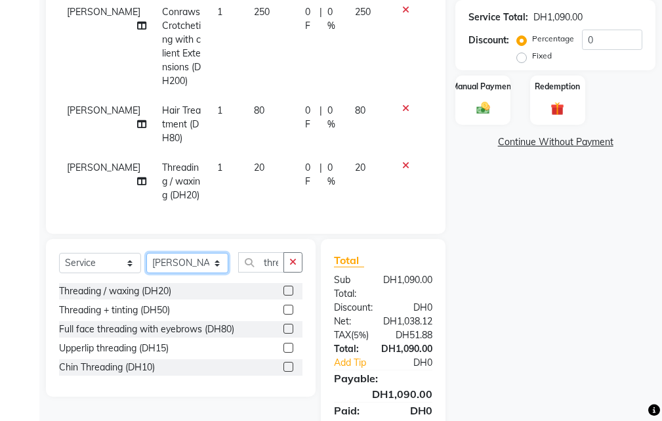
click at [182, 261] on select "Select Stylist [PERSON_NAME] [PERSON_NAME] Kiran [PERSON_NAME] [PERSON_NAME] [P…" at bounding box center [187, 263] width 82 height 20
select select "20463"
click at [146, 253] on select "Select Stylist [PERSON_NAME] [PERSON_NAME] Kiran [PERSON_NAME] [PERSON_NAME] [P…" at bounding box center [187, 263] width 82 height 20
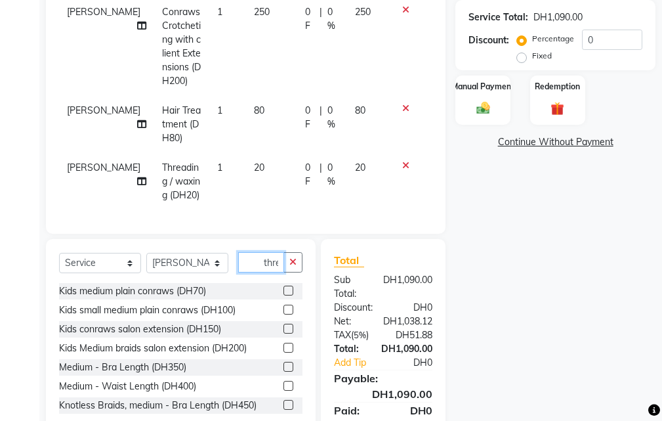
click at [264, 262] on input "thre" at bounding box center [261, 262] width 46 height 20
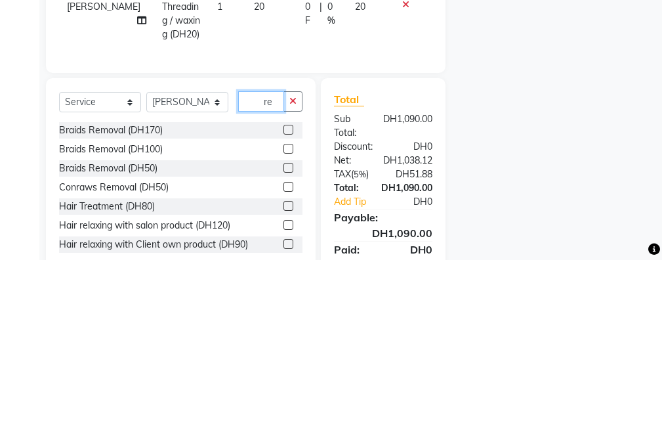
type input "e"
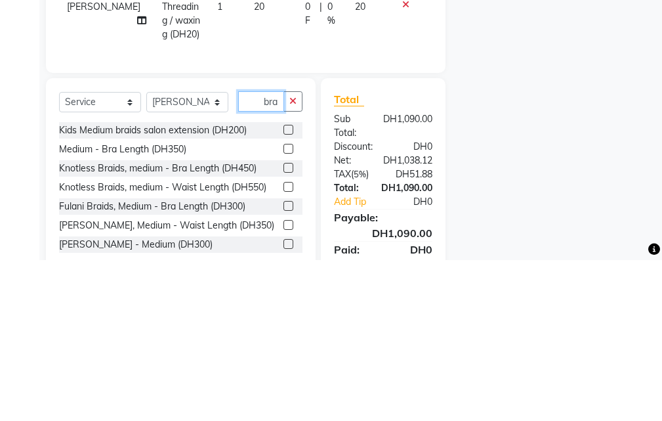
type input "bra"
click at [283, 309] on label at bounding box center [288, 309] width 10 height 10
click at [283, 309] on input "checkbox" at bounding box center [287, 310] width 9 height 9
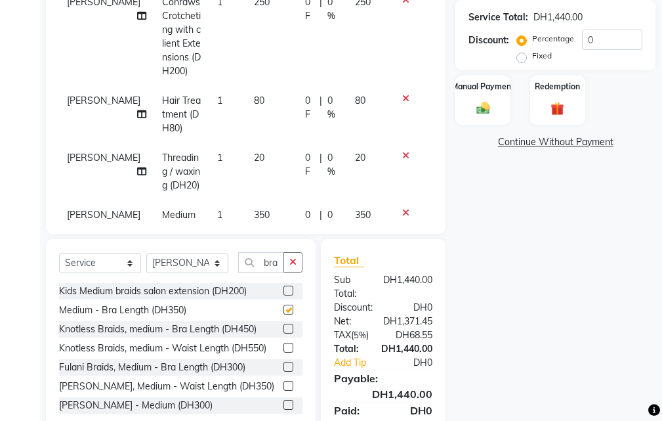
checkbox input "false"
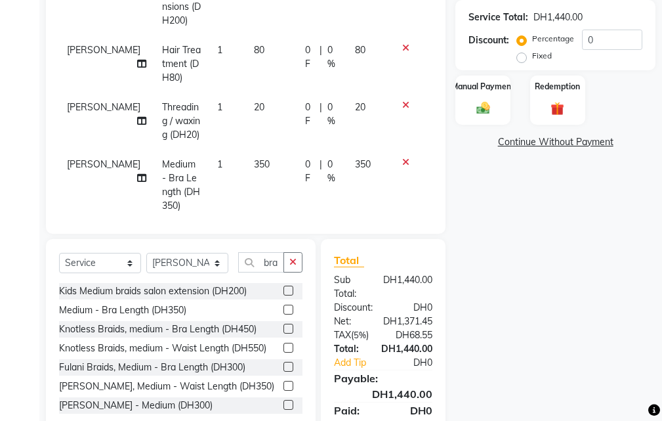
scroll to position [569, 0]
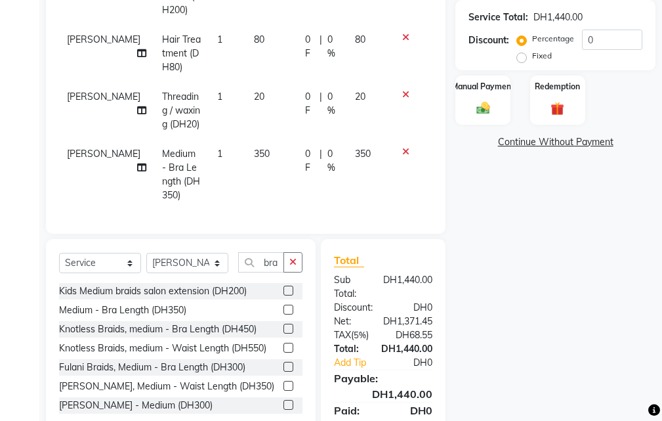
click at [137, 163] on icon at bounding box center [141, 167] width 9 height 9
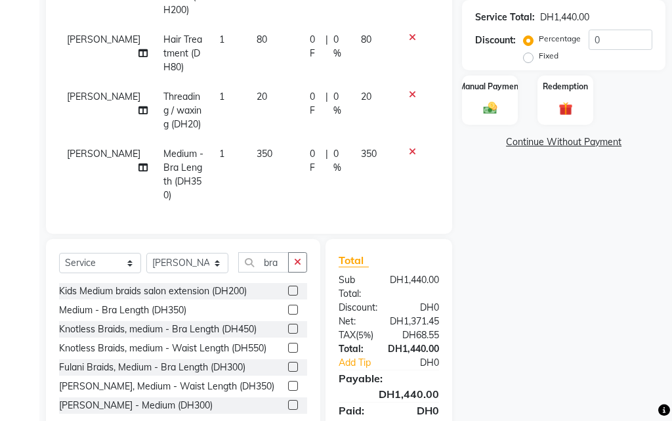
select select "20463"
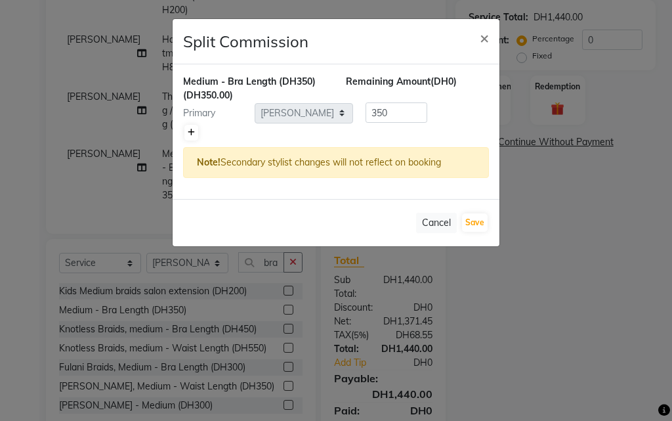
click at [191, 132] on icon at bounding box center [191, 133] width 7 height 8
type input "175"
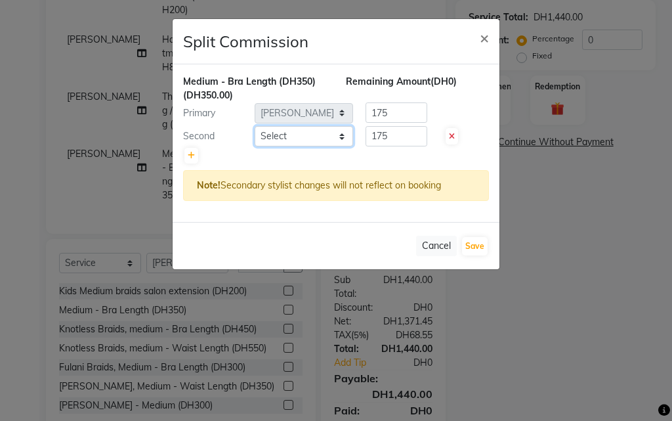
click at [263, 134] on select "Select [PERSON_NAME] [PERSON_NAME] Kiran [PERSON_NAME] [PERSON_NAME] [PERSON_NA…" at bounding box center [304, 136] width 98 height 20
select select "41788"
click at [255, 126] on select "Select [PERSON_NAME] [PERSON_NAME] Kiran [PERSON_NAME] [PERSON_NAME] [PERSON_NA…" at bounding box center [304, 136] width 98 height 20
click at [470, 246] on button "Save" at bounding box center [475, 246] width 26 height 18
select select "Select"
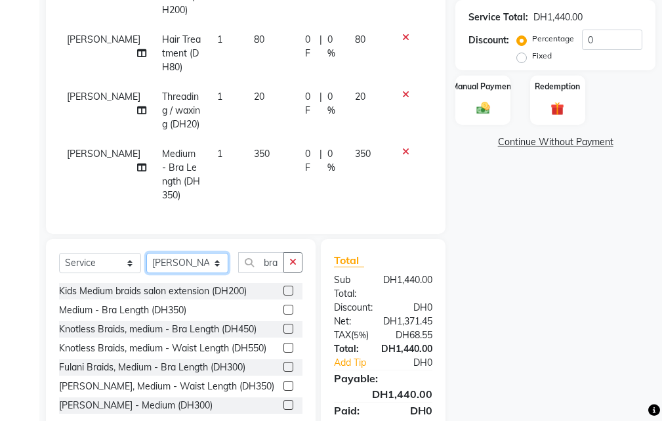
click at [190, 259] on select "Select Stylist [PERSON_NAME] [PERSON_NAME] Kiran [PERSON_NAME] [PERSON_NAME] [P…" at bounding box center [187, 263] width 82 height 20
select select "37328"
click at [146, 253] on select "Select Stylist [PERSON_NAME] [PERSON_NAME] Kiran [PERSON_NAME] [PERSON_NAME] [P…" at bounding box center [187, 263] width 82 height 20
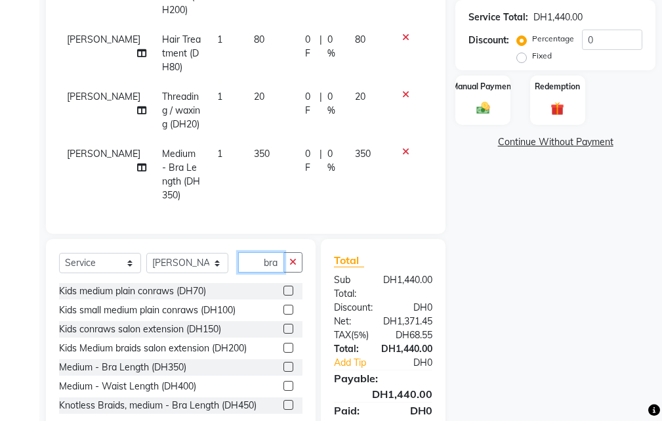
click at [253, 270] on input "bra" at bounding box center [261, 262] width 46 height 20
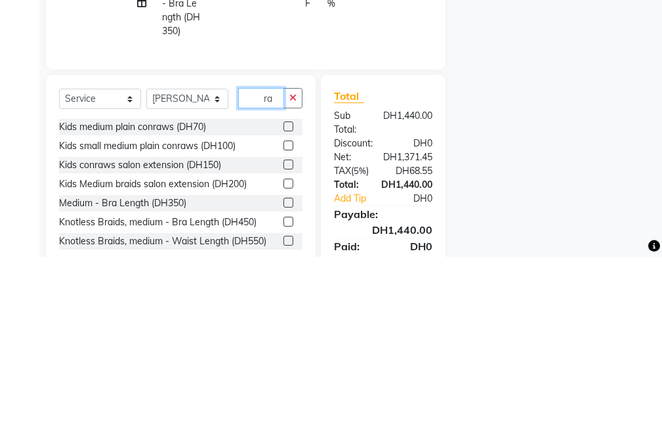
type input "a"
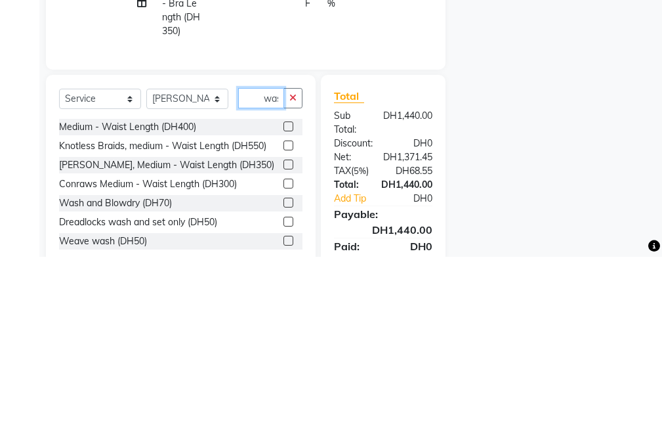
scroll to position [0, 3]
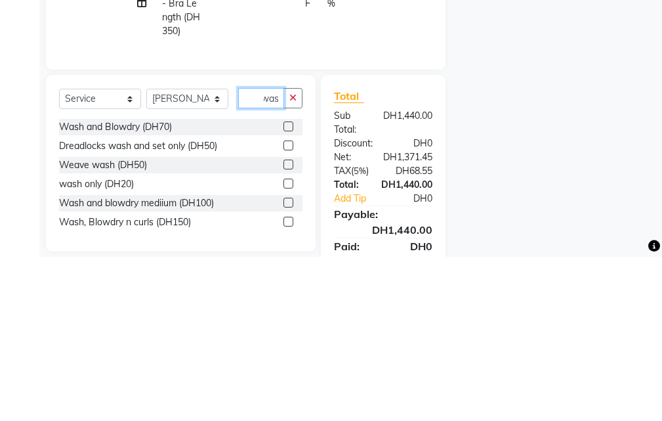
type input "was"
click at [289, 348] on label at bounding box center [288, 348] width 10 height 10
click at [289, 348] on input "checkbox" at bounding box center [287, 348] width 9 height 9
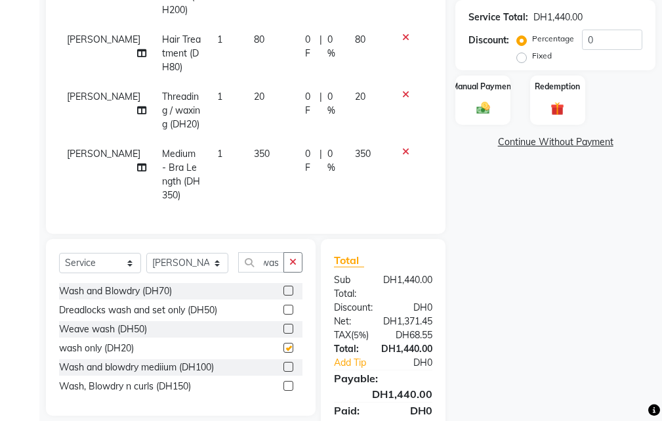
scroll to position [0, 0]
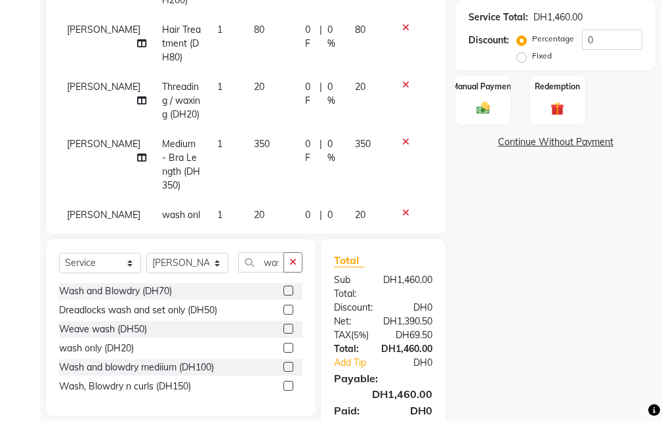
checkbox input "false"
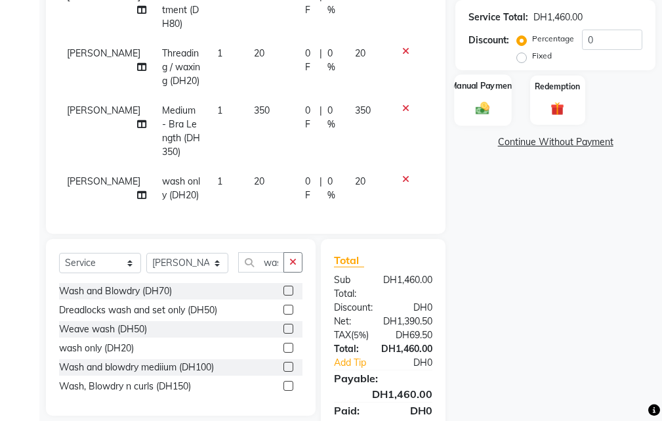
click at [470, 97] on div "Manual Payment" at bounding box center [483, 99] width 57 height 51
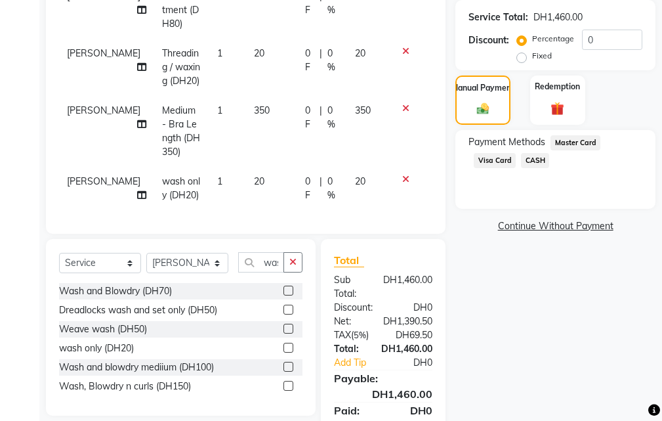
click at [494, 157] on span "Visa Card" at bounding box center [495, 160] width 42 height 15
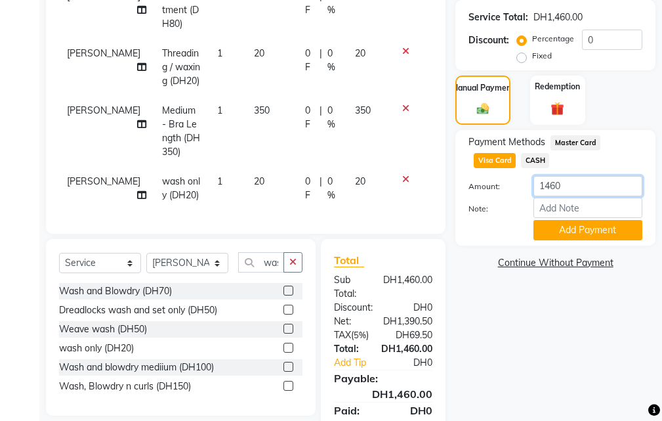
click at [566, 190] on input "1460" at bounding box center [587, 186] width 109 height 20
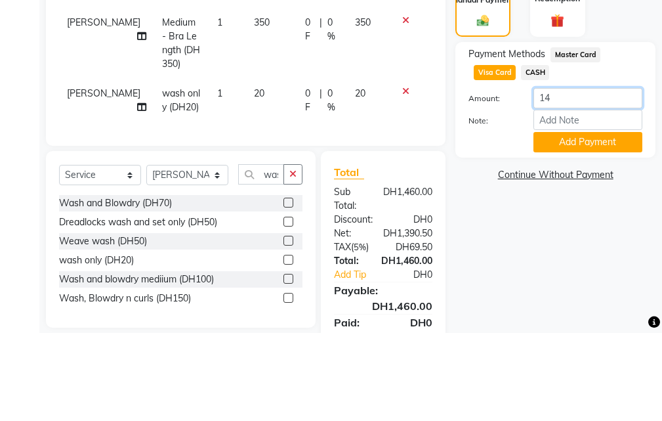
type input "1"
type input "1350"
click at [585, 228] on button "Add Payment" at bounding box center [587, 230] width 109 height 20
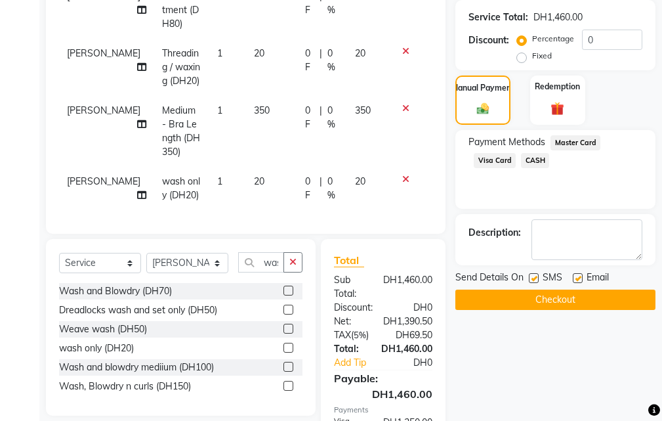
click at [532, 155] on span "CASH" at bounding box center [535, 160] width 28 height 15
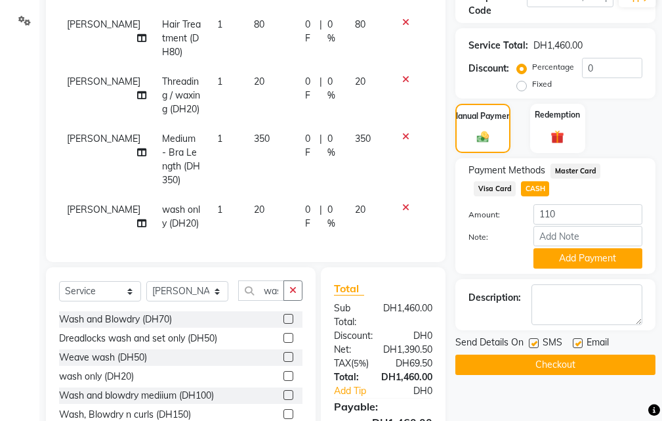
scroll to position [249, 0]
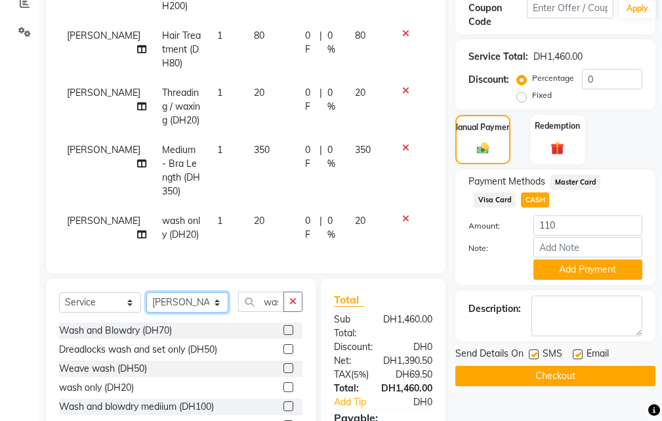
click at [173, 303] on select "Select Stylist [PERSON_NAME] [PERSON_NAME] Kiran [PERSON_NAME] [PERSON_NAME] [P…" at bounding box center [187, 302] width 82 height 20
select select "20460"
click at [146, 292] on select "Select Stylist [PERSON_NAME] [PERSON_NAME] Kiran [PERSON_NAME] [PERSON_NAME] [P…" at bounding box center [187, 302] width 82 height 20
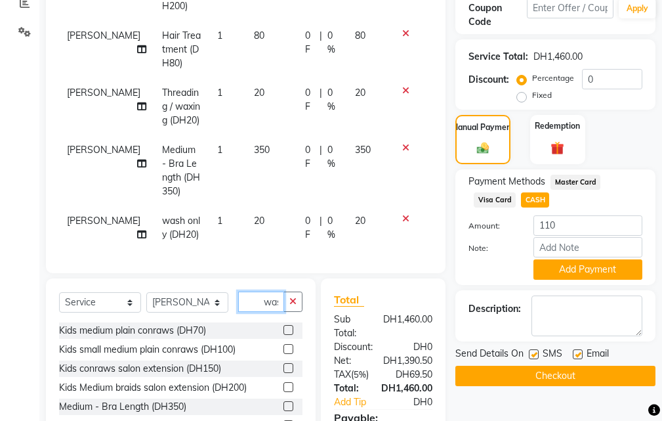
click at [249, 304] on input "was" at bounding box center [261, 301] width 46 height 20
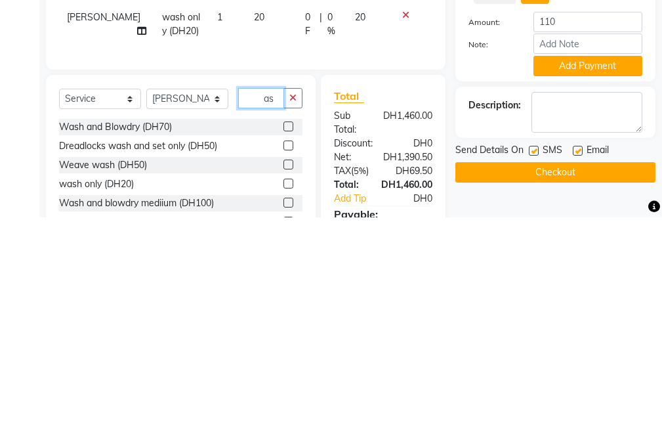
type input "s"
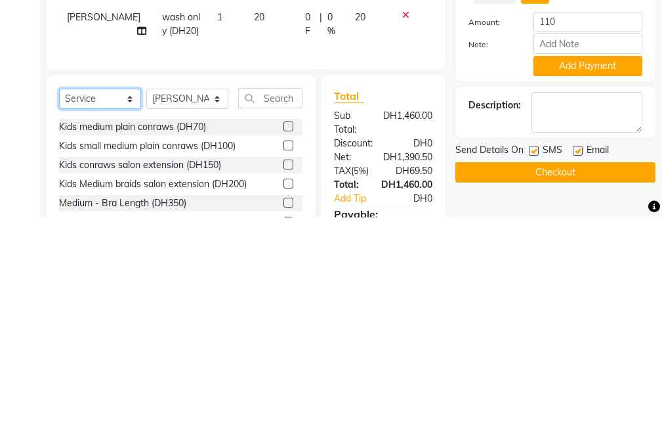
click at [99, 297] on select "Select Service Product Membership Package Voucher Prepaid Gift Card" at bounding box center [100, 302] width 82 height 20
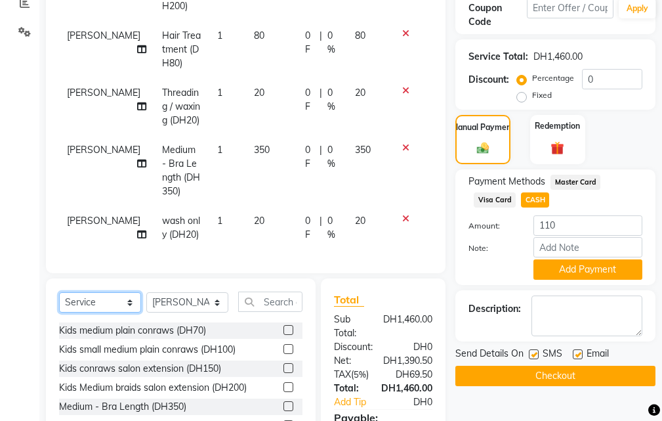
select select "product"
click at [59, 292] on select "Select Service Product Membership Package Voucher Prepaid Gift Card" at bounding box center [100, 302] width 82 height 20
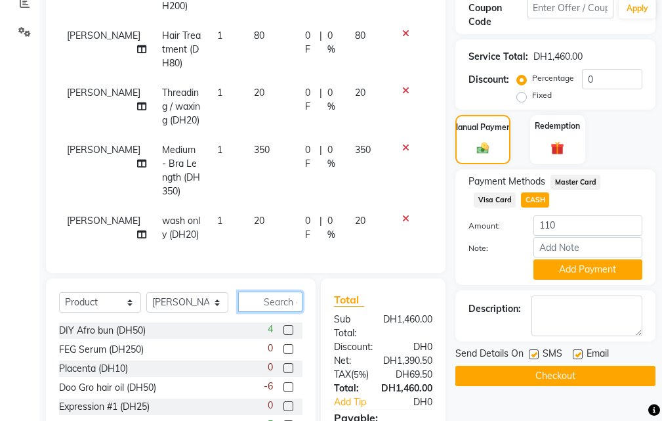
click at [265, 301] on input "text" at bounding box center [270, 301] width 64 height 20
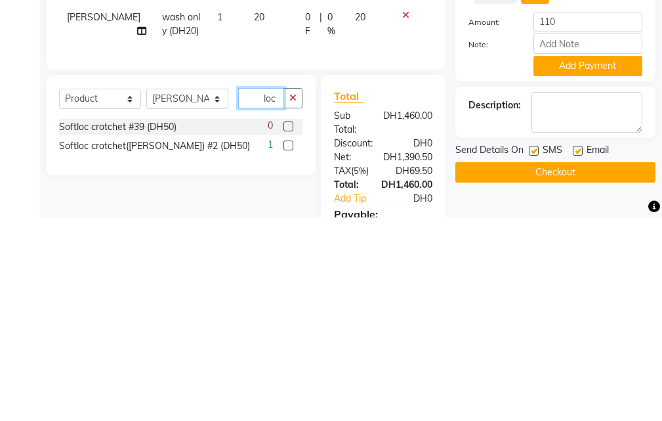
type input "loc"
click at [289, 348] on label at bounding box center [288, 349] width 10 height 10
click at [289, 348] on input "checkbox" at bounding box center [287, 349] width 9 height 9
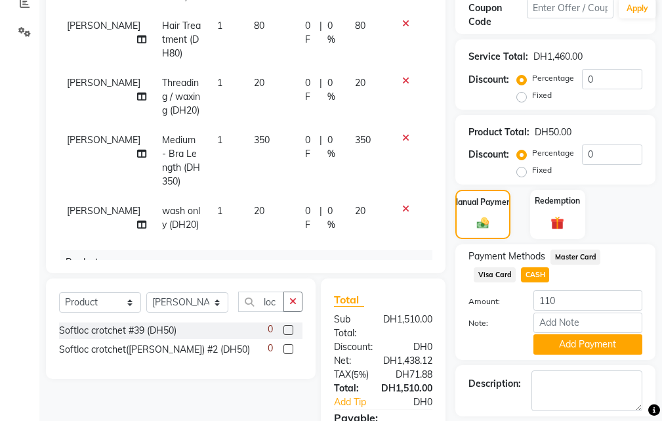
click at [289, 349] on label at bounding box center [288, 349] width 10 height 10
click at [289, 349] on input "checkbox" at bounding box center [287, 349] width 9 height 9
checkbox input "false"
click at [533, 272] on span "CASH" at bounding box center [535, 274] width 28 height 15
type input "210"
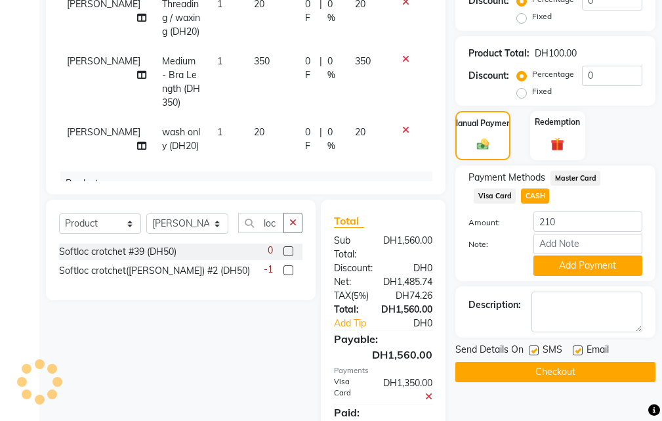
scroll to position [406, 0]
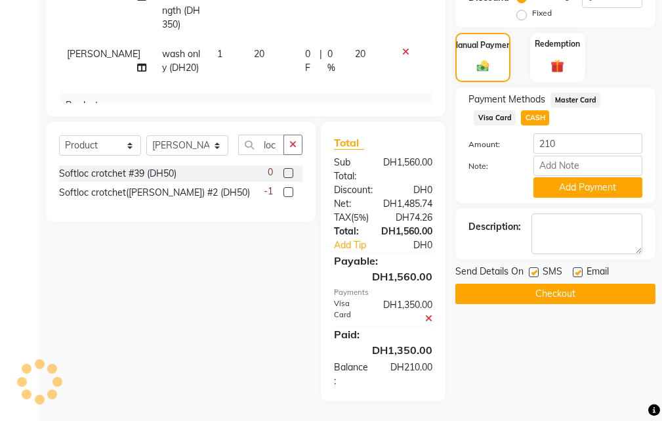
click at [535, 272] on label at bounding box center [534, 272] width 10 height 10
click at [535, 272] on input "checkbox" at bounding box center [533, 272] width 9 height 9
checkbox input "false"
click at [577, 272] on label at bounding box center [578, 272] width 10 height 10
click at [577, 272] on input "checkbox" at bounding box center [577, 272] width 9 height 9
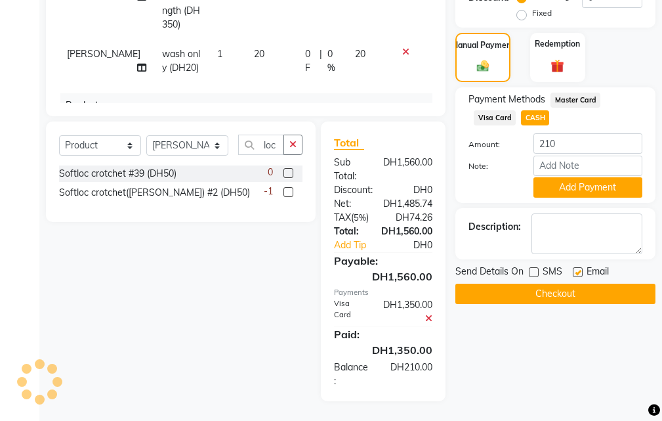
checkbox input "false"
click at [576, 187] on button "Add Payment" at bounding box center [587, 187] width 109 height 20
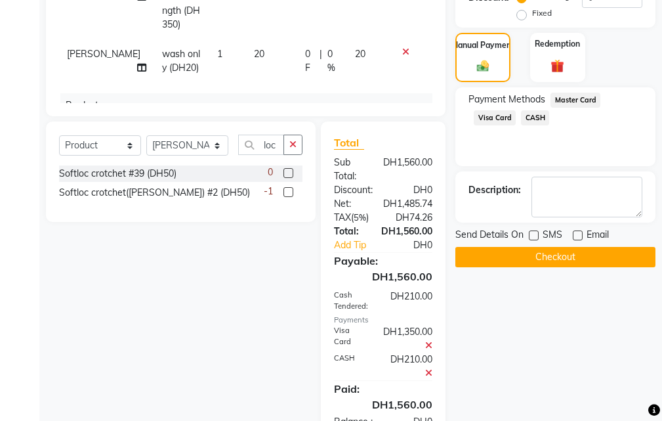
click at [514, 249] on button "Checkout" at bounding box center [555, 257] width 200 height 20
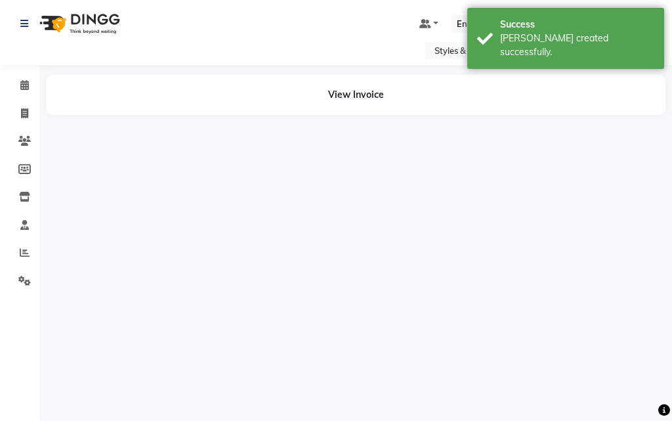
select select "90744"
select select "37328"
select select "20463"
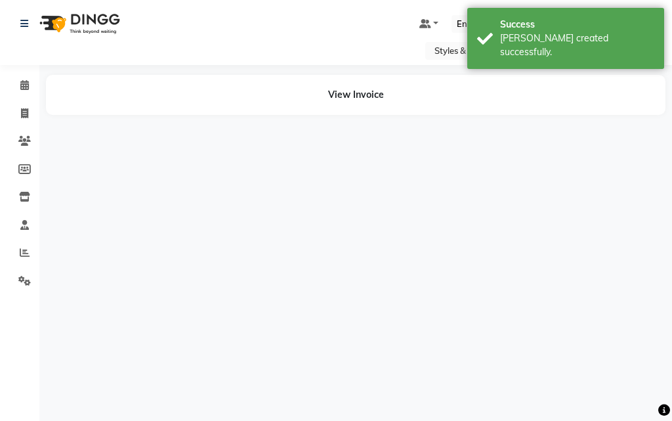
select select "37328"
select select "41788"
select select "63278"
select select "41788"
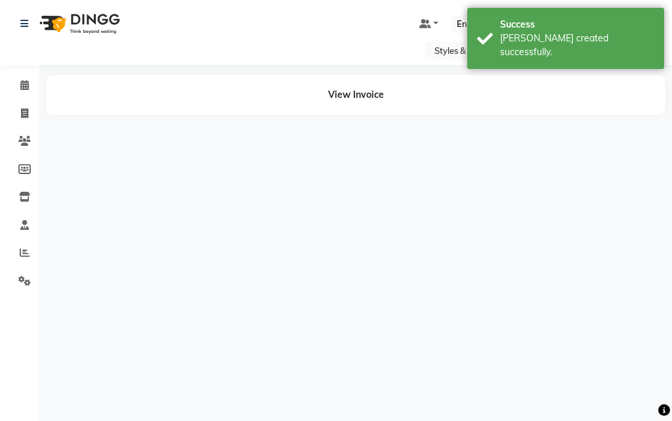
select select "63278"
select select "20463"
select select "37328"
select select "90744"
select select "20463"
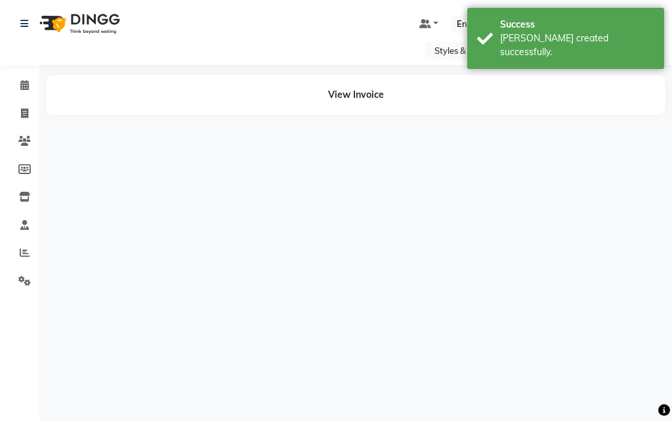
select select "41788"
select select "37328"
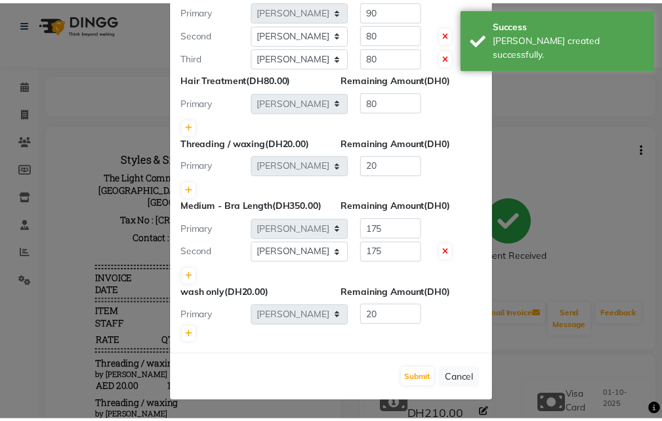
scroll to position [684, 0]
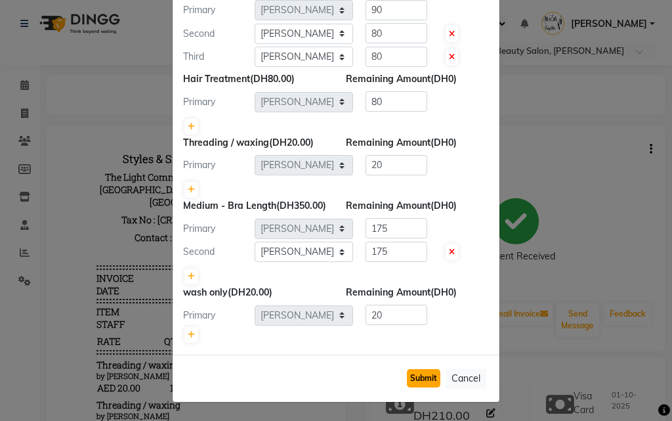
click at [413, 386] on button "Submit" at bounding box center [423, 378] width 33 height 18
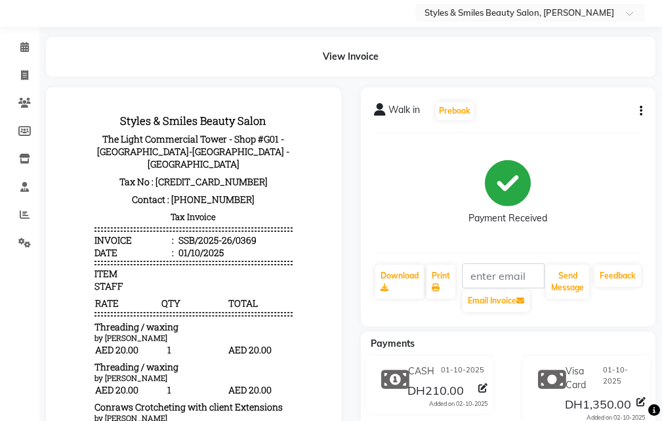
scroll to position [0, 0]
